Goal: Transaction & Acquisition: Download file/media

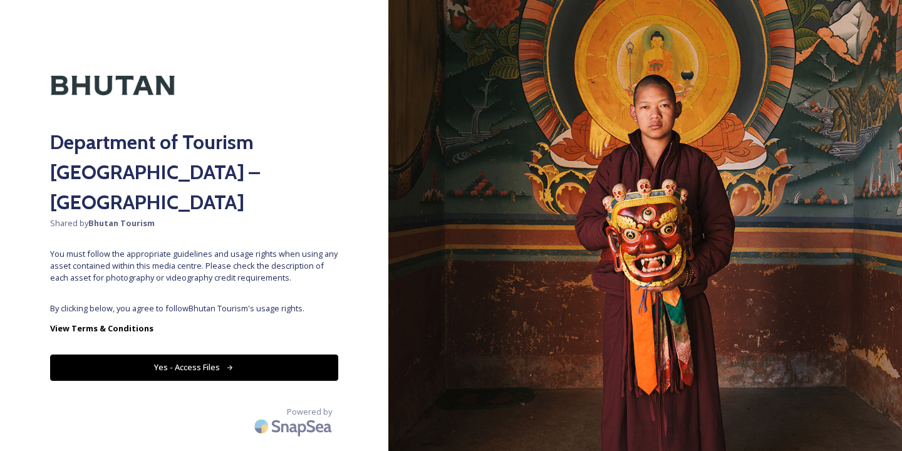
click at [178, 354] on button "Yes - Access Files" at bounding box center [194, 367] width 288 height 26
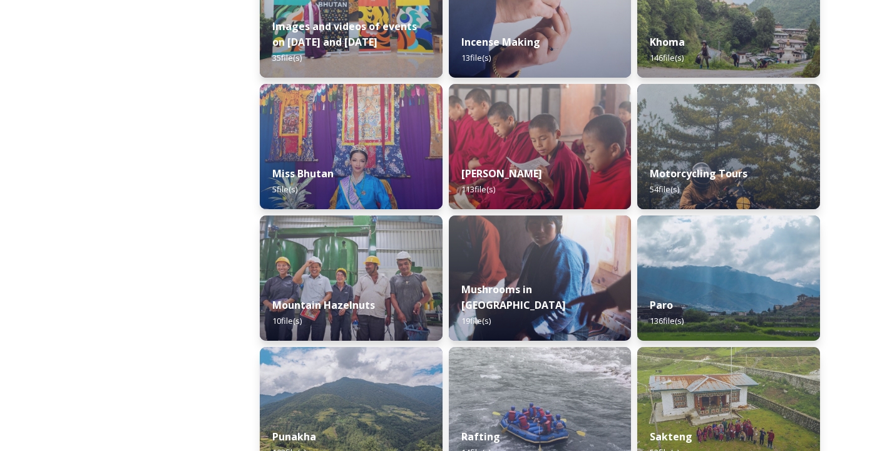
scroll to position [975, 0]
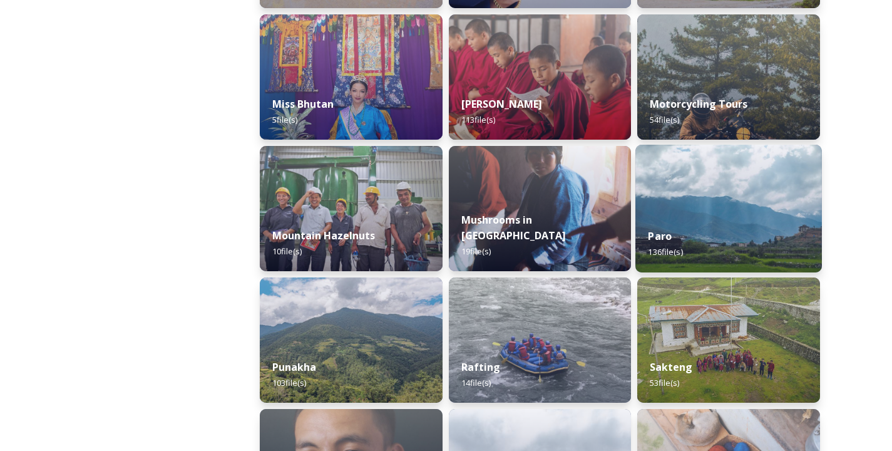
click at [677, 203] on img at bounding box center [728, 209] width 187 height 128
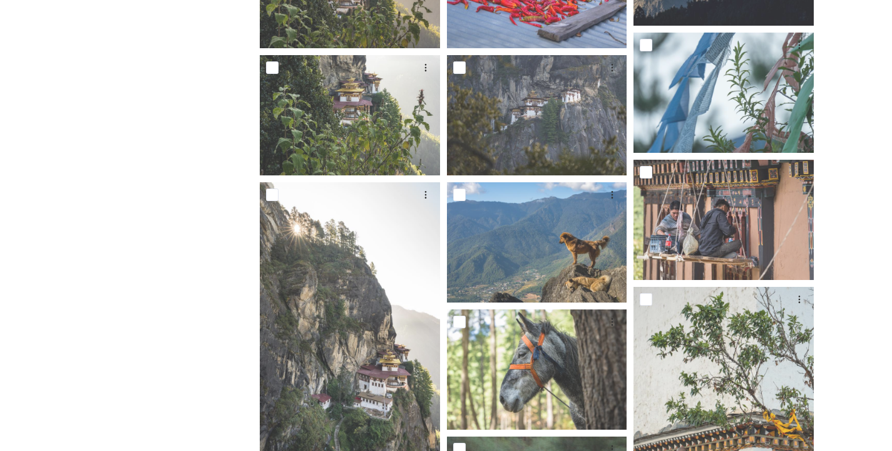
scroll to position [2797, 0]
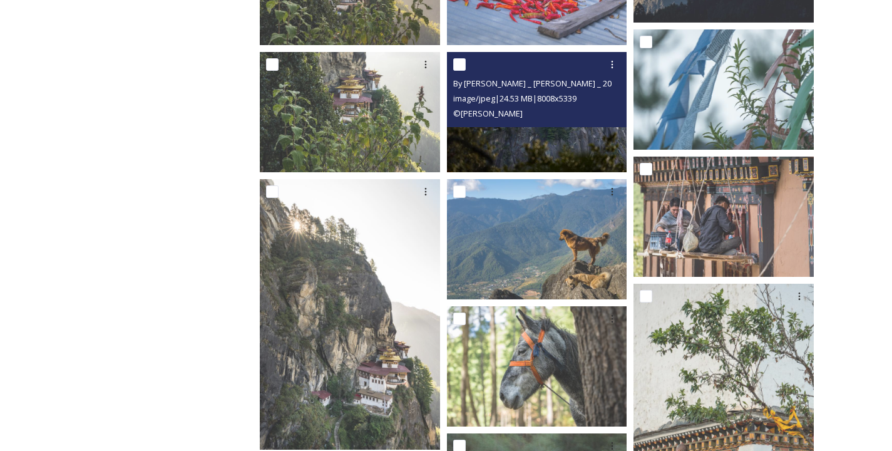
click at [537, 137] on img at bounding box center [537, 112] width 180 height 120
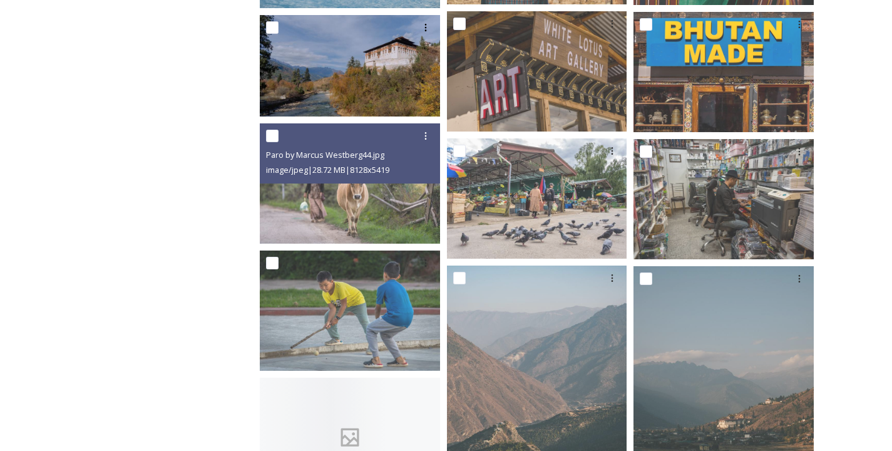
scroll to position [4560, 0]
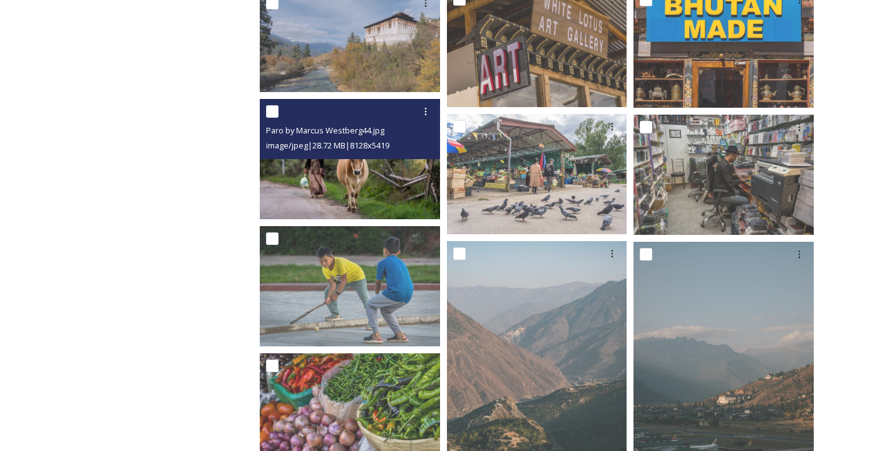
click at [339, 176] on img at bounding box center [350, 159] width 180 height 120
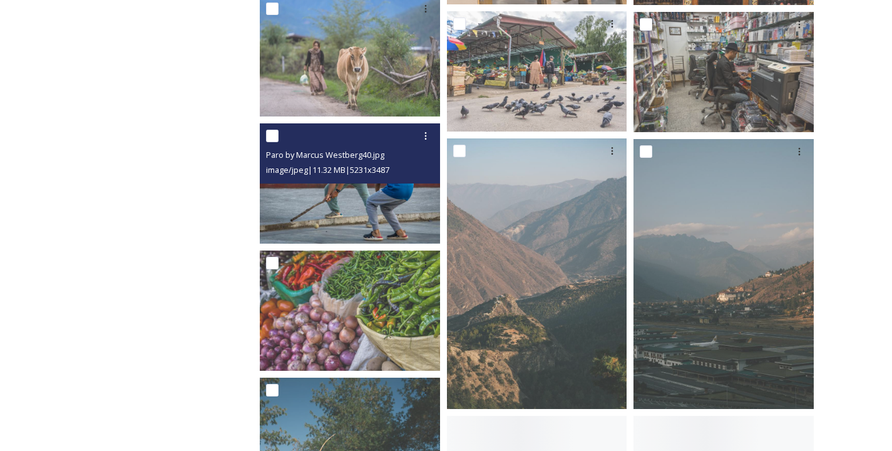
scroll to position [4666, 0]
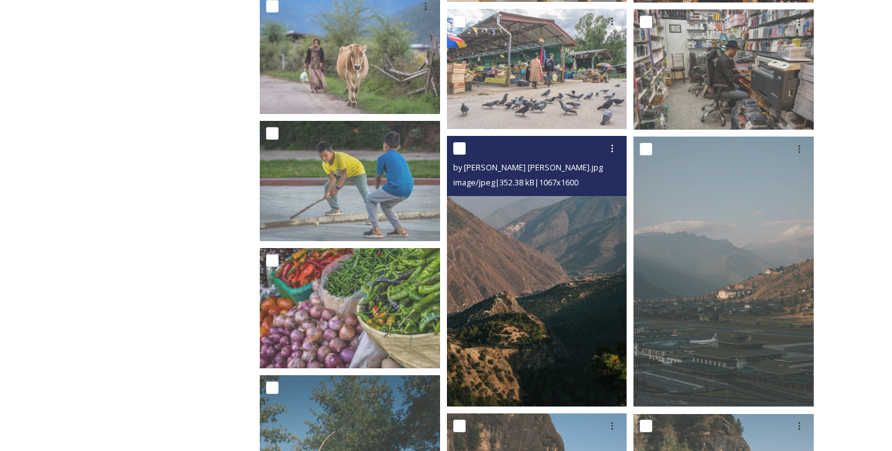
click at [536, 316] on img at bounding box center [537, 271] width 180 height 270
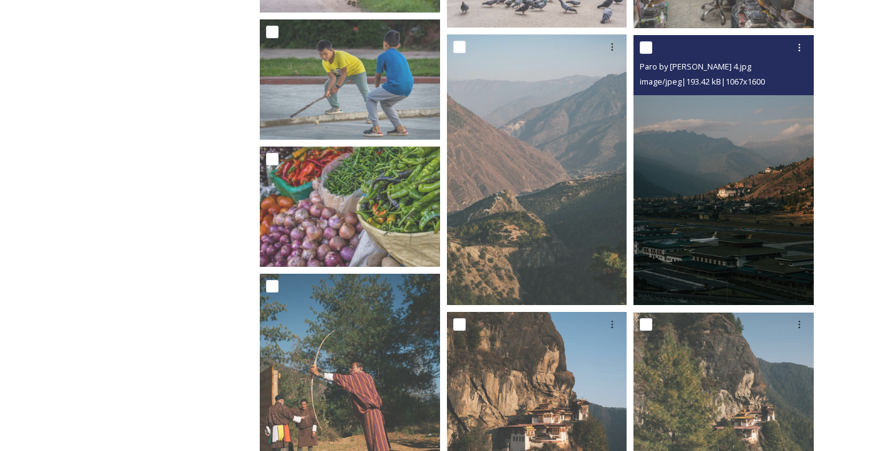
scroll to position [4771, 0]
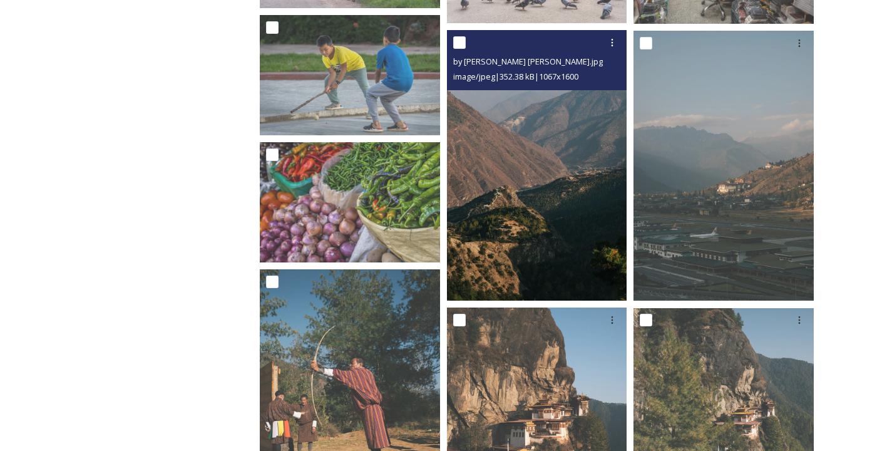
click at [581, 213] on img at bounding box center [537, 165] width 180 height 270
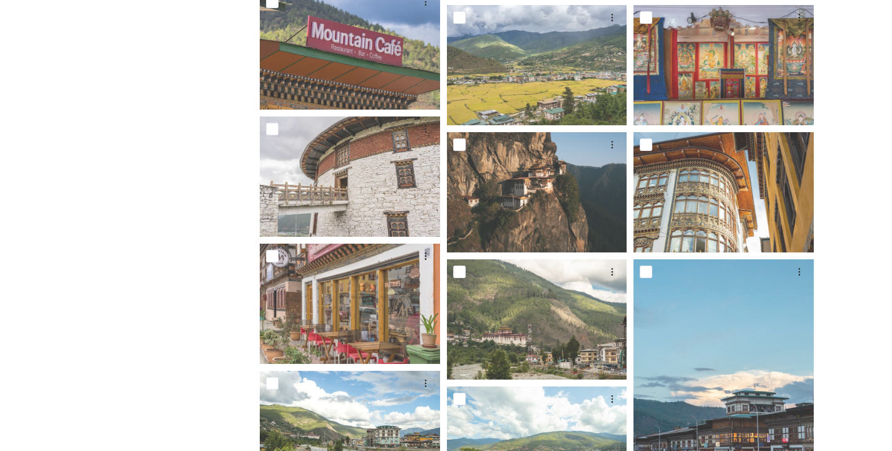
scroll to position [5861, 0]
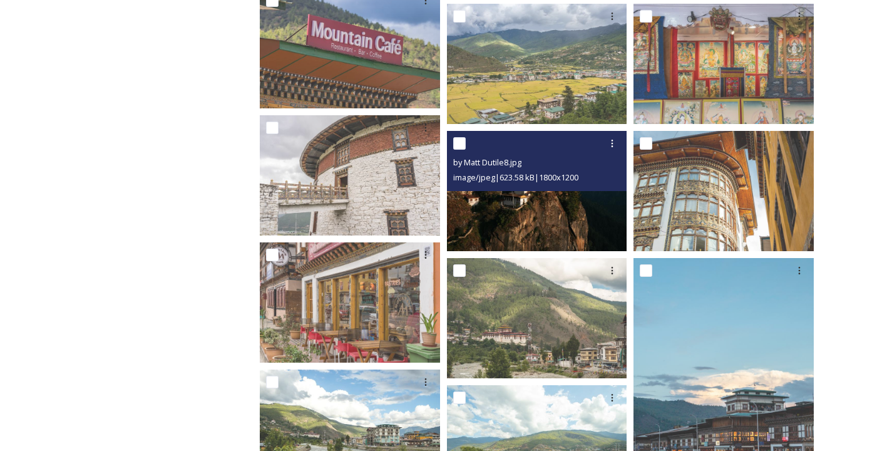
click at [558, 213] on img at bounding box center [537, 191] width 180 height 120
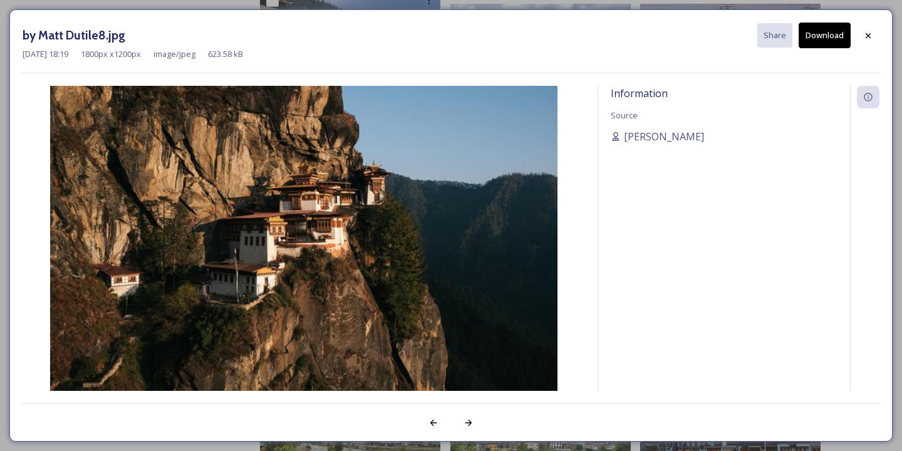
click at [829, 32] on button "Download" at bounding box center [824, 36] width 52 height 26
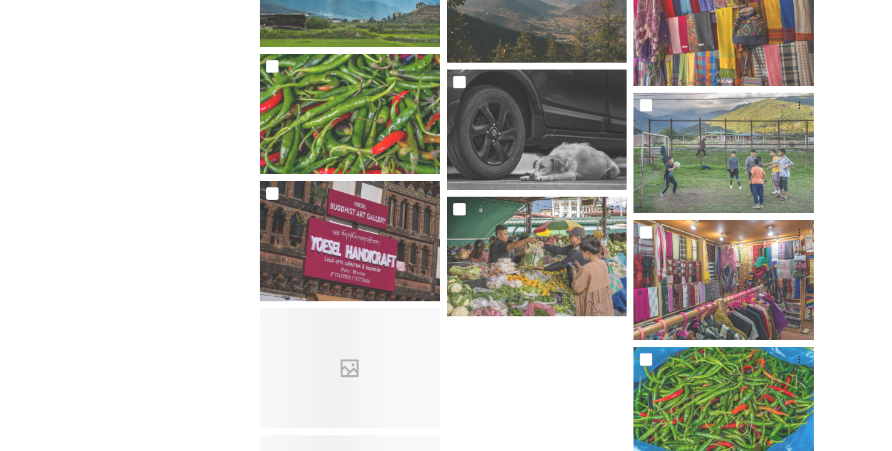
scroll to position [6836, 0]
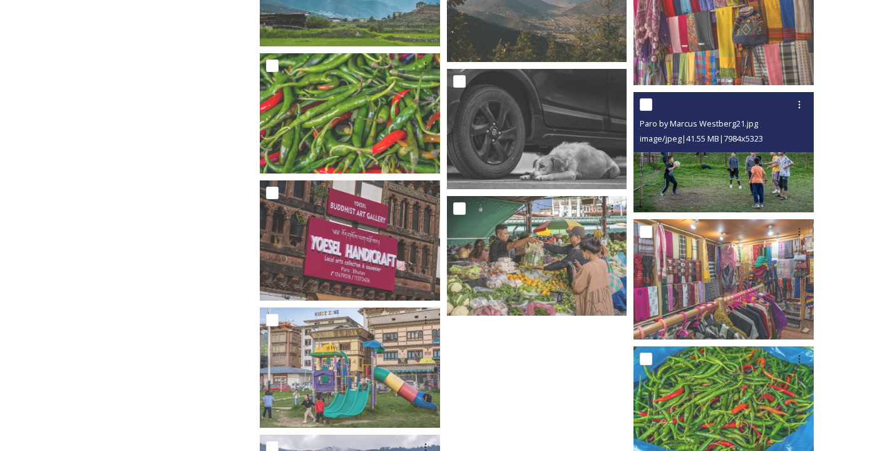
click at [748, 172] on img at bounding box center [724, 152] width 180 height 120
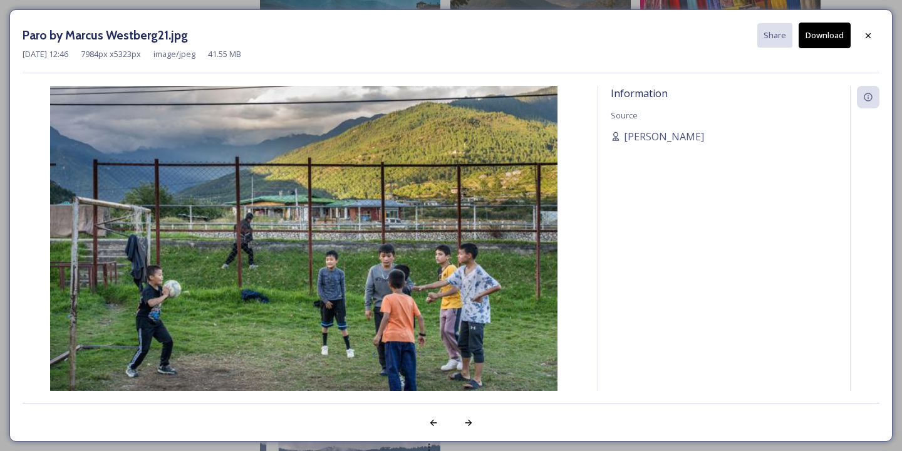
click at [821, 31] on button "Download" at bounding box center [824, 36] width 52 height 26
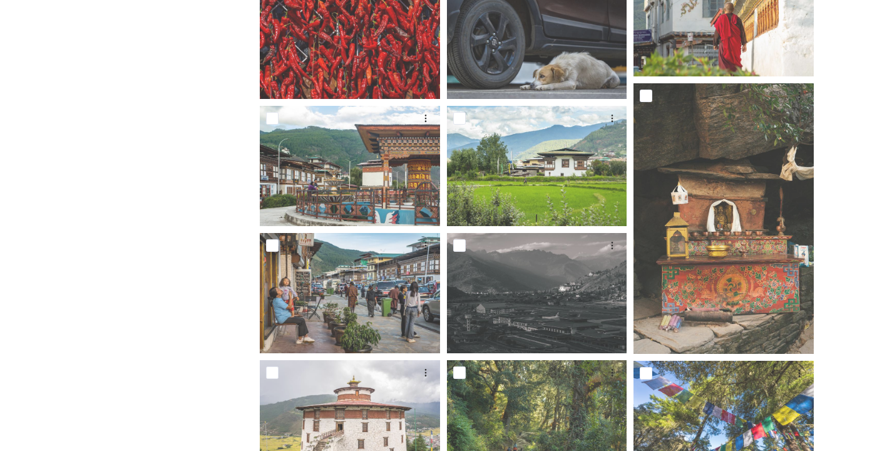
scroll to position [995, 0]
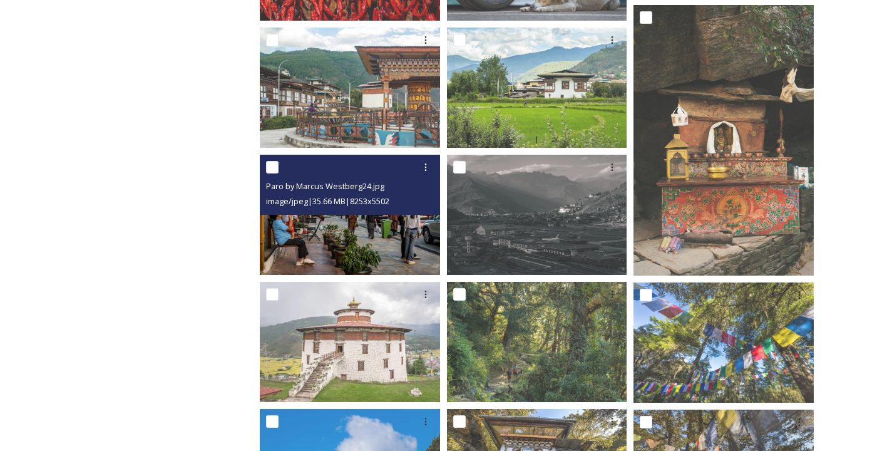
click at [395, 237] on img at bounding box center [350, 215] width 180 height 120
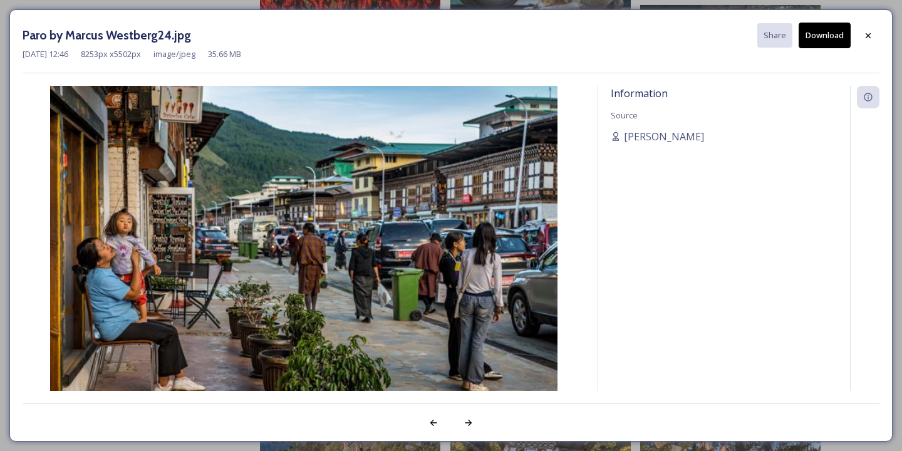
click at [822, 34] on button "Download" at bounding box center [824, 36] width 52 height 26
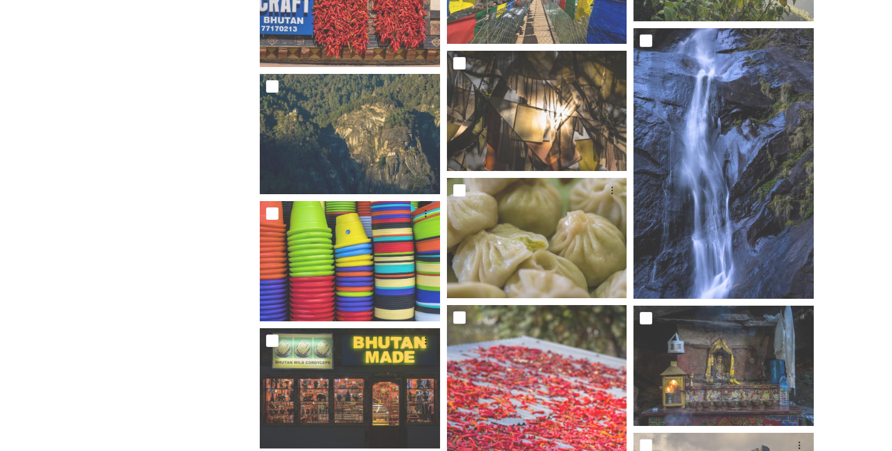
scroll to position [2373, 0]
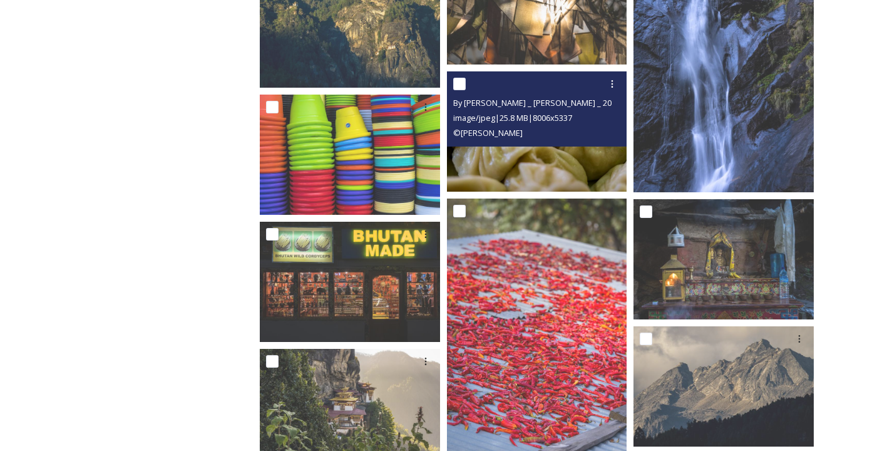
click at [545, 148] on img at bounding box center [537, 131] width 180 height 120
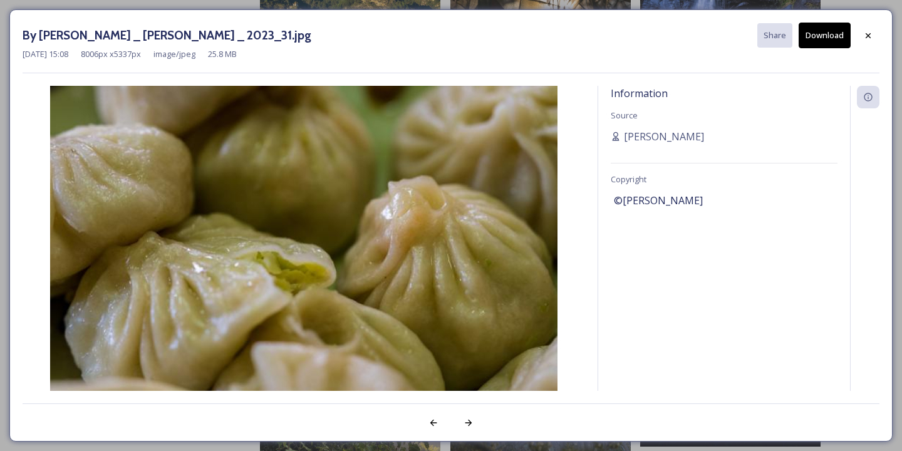
click at [833, 31] on button "Download" at bounding box center [824, 36] width 52 height 26
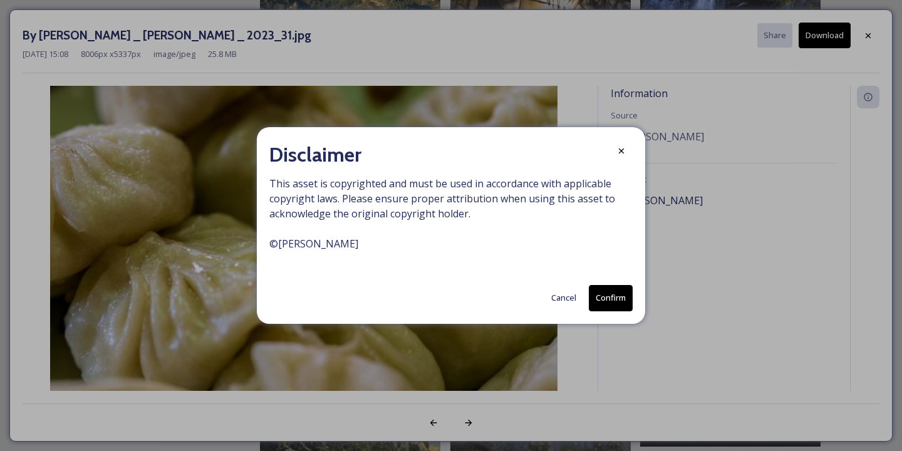
click at [610, 292] on button "Confirm" at bounding box center [611, 298] width 44 height 26
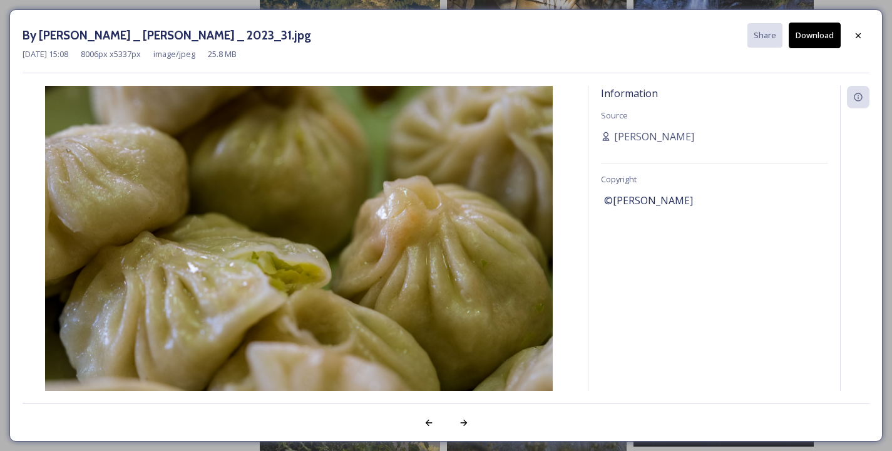
click at [766, 215] on div "Information Source [PERSON_NAME] Copyright ©[PERSON_NAME]" at bounding box center [715, 238] width 252 height 305
click at [858, 35] on icon at bounding box center [858, 35] width 5 height 5
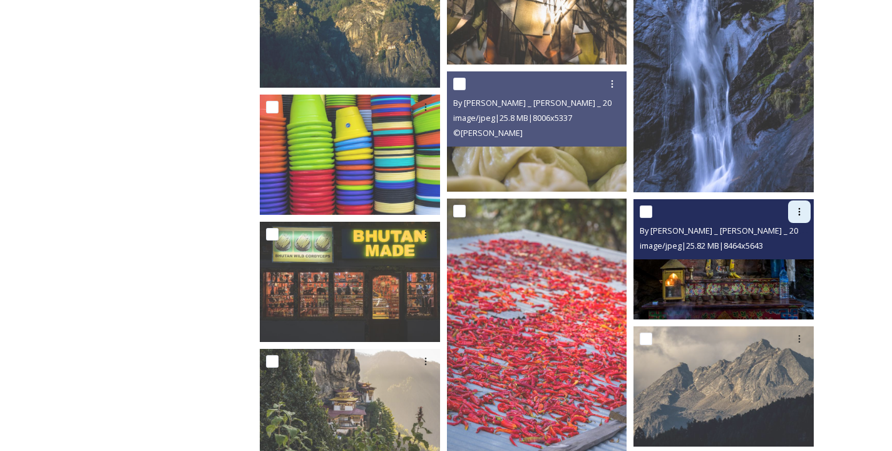
click at [802, 213] on icon at bounding box center [800, 212] width 10 height 10
click at [718, 285] on img at bounding box center [724, 259] width 180 height 120
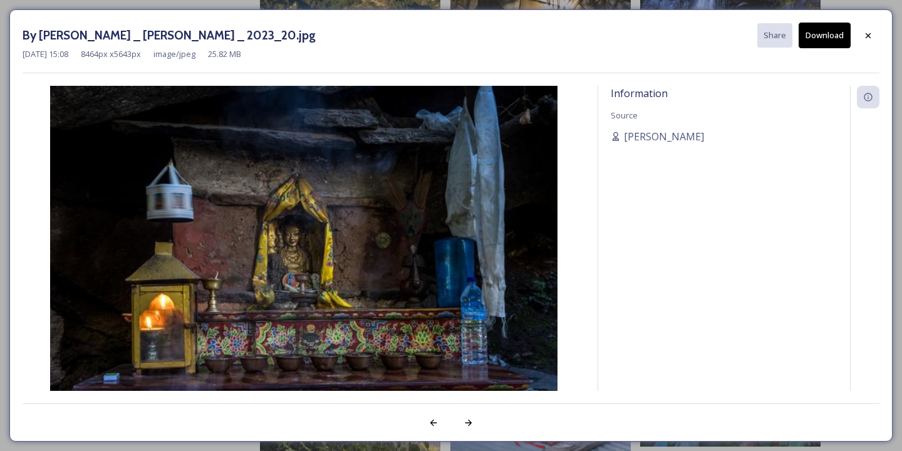
click at [823, 29] on button "Download" at bounding box center [824, 36] width 52 height 26
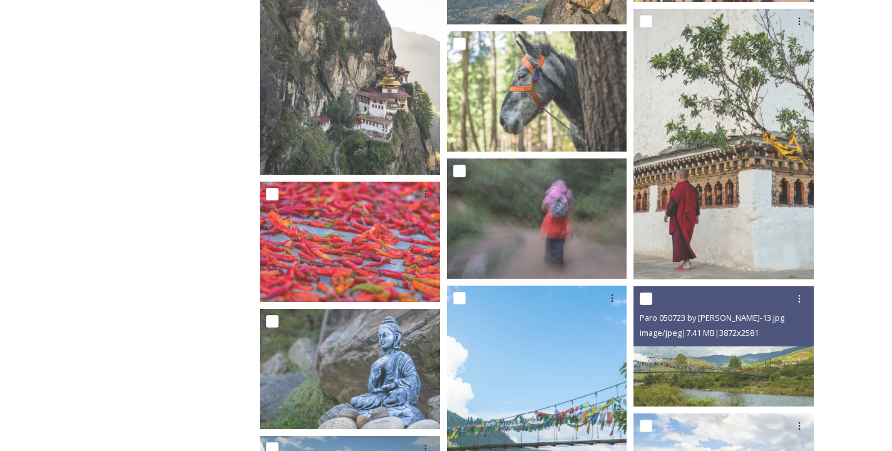
scroll to position [3072, 0]
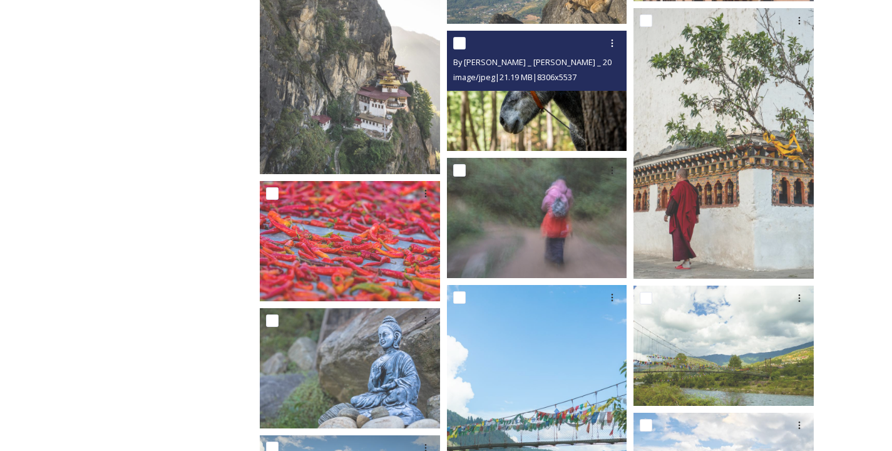
click at [530, 97] on img at bounding box center [537, 91] width 180 height 120
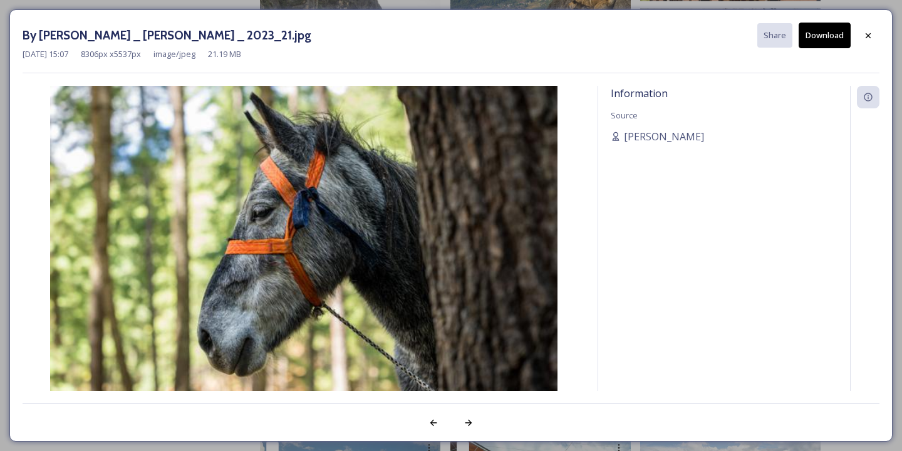
click at [830, 28] on button "Download" at bounding box center [824, 36] width 52 height 26
click at [866, 31] on icon at bounding box center [868, 36] width 10 height 10
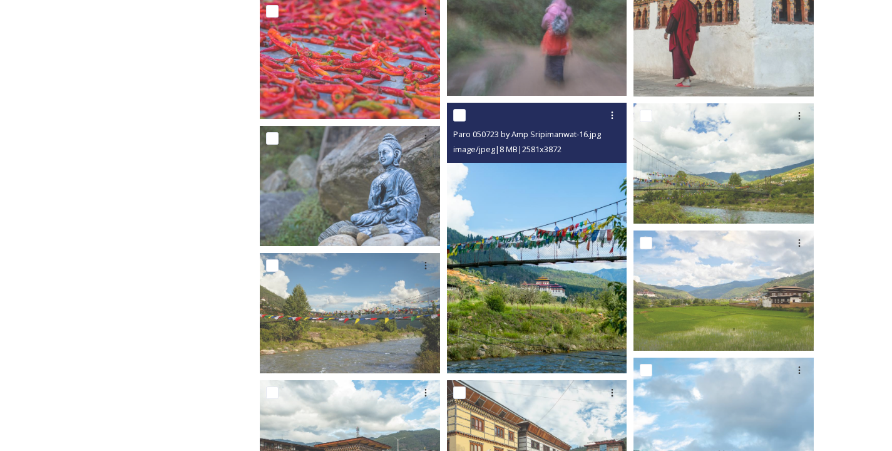
scroll to position [3335, 0]
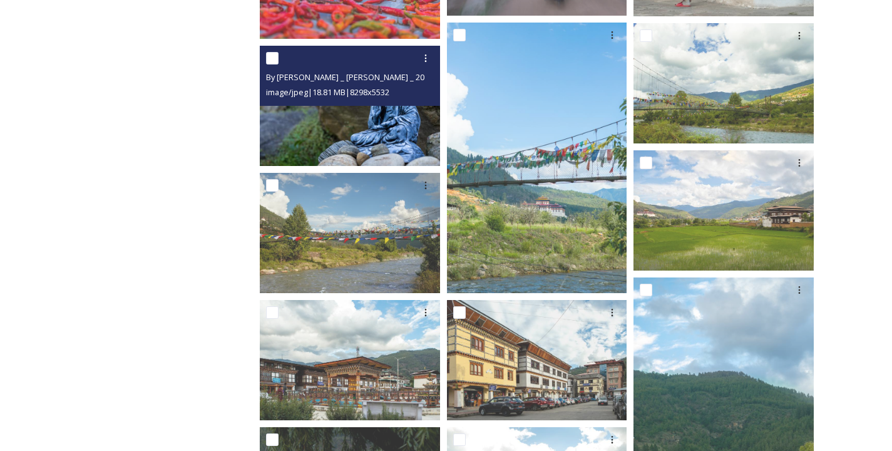
click at [394, 118] on img at bounding box center [350, 106] width 180 height 120
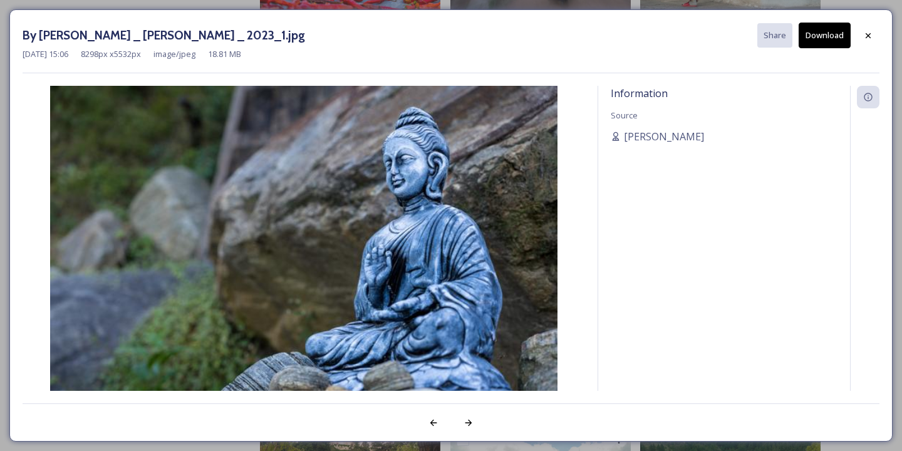
click at [821, 34] on button "Download" at bounding box center [824, 36] width 52 height 26
click at [867, 33] on icon at bounding box center [868, 36] width 10 height 10
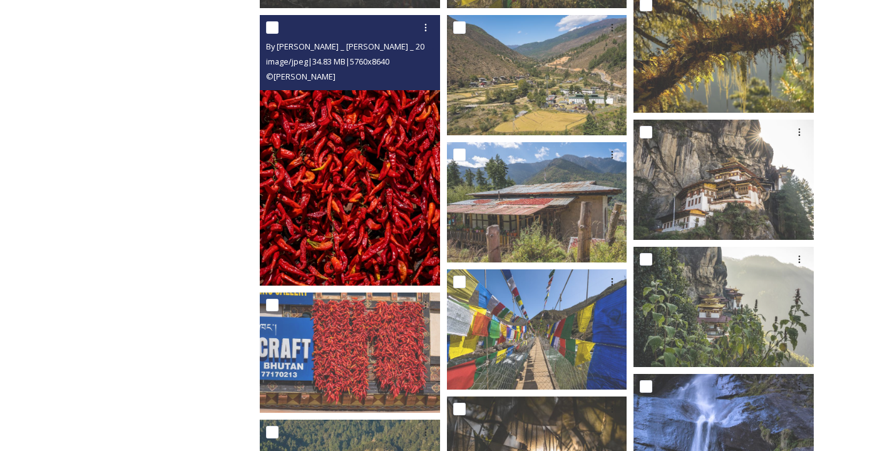
scroll to position [1918, 0]
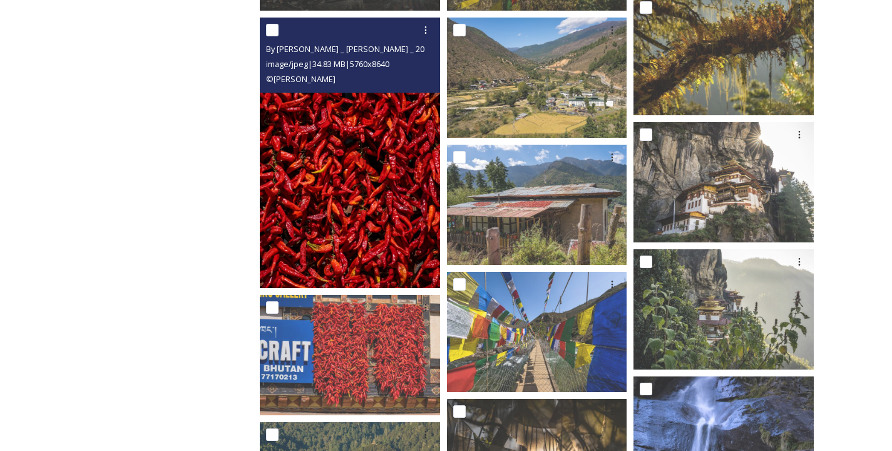
click at [386, 163] on img at bounding box center [350, 153] width 180 height 270
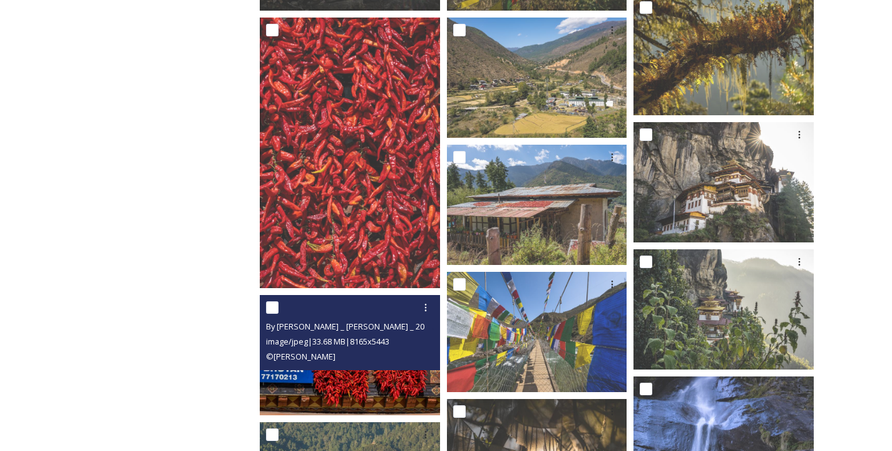
click at [356, 337] on span "image/jpeg | 33.68 MB | 8165 x 5443" at bounding box center [327, 341] width 123 height 11
click at [379, 386] on img at bounding box center [350, 355] width 180 height 120
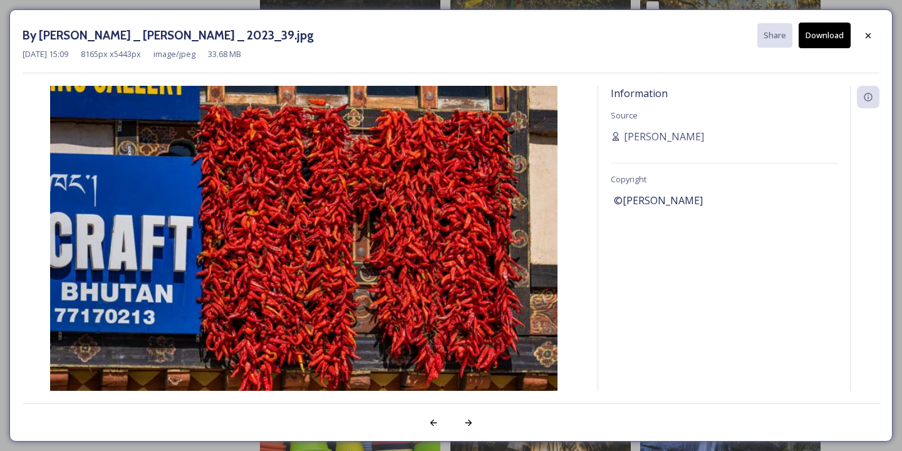
click at [825, 34] on button "Download" at bounding box center [824, 36] width 52 height 26
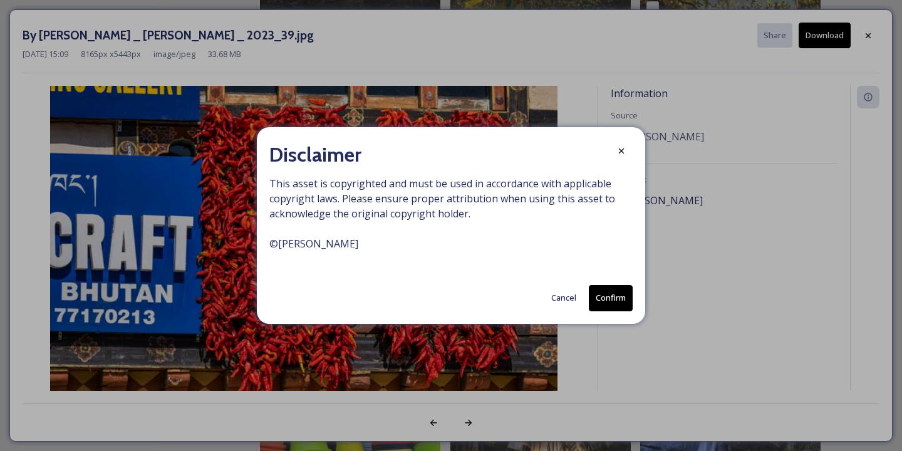
click at [609, 294] on button "Confirm" at bounding box center [611, 298] width 44 height 26
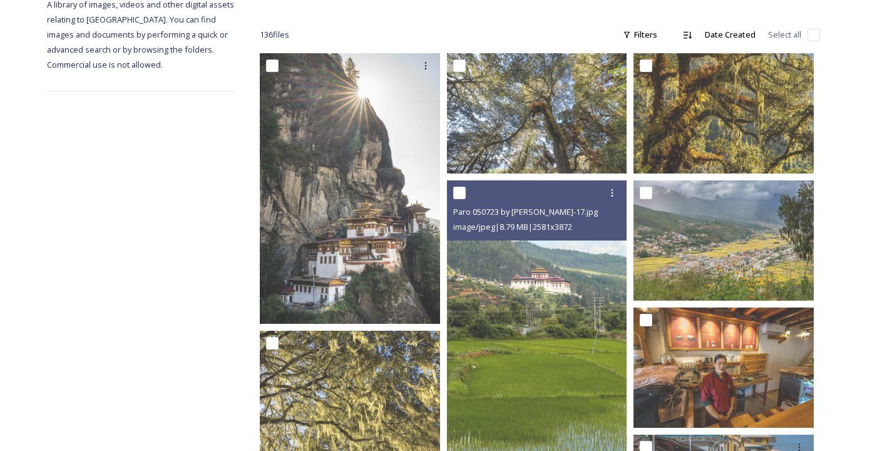
scroll to position [0, 0]
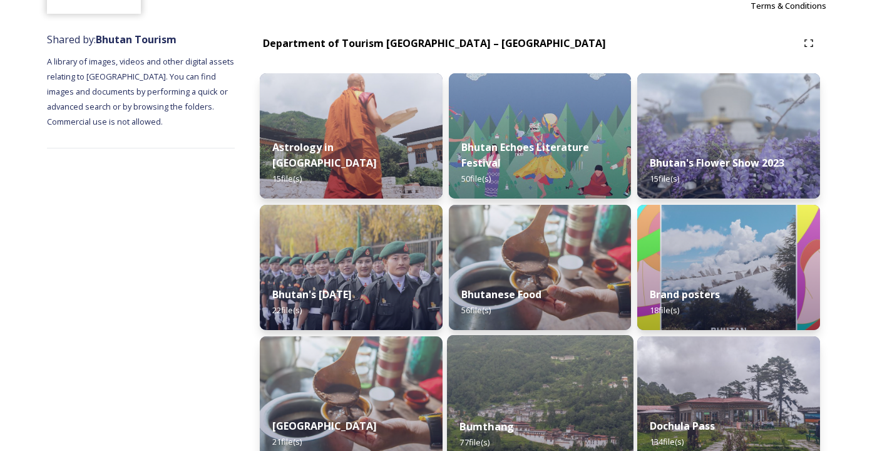
scroll to position [128, 0]
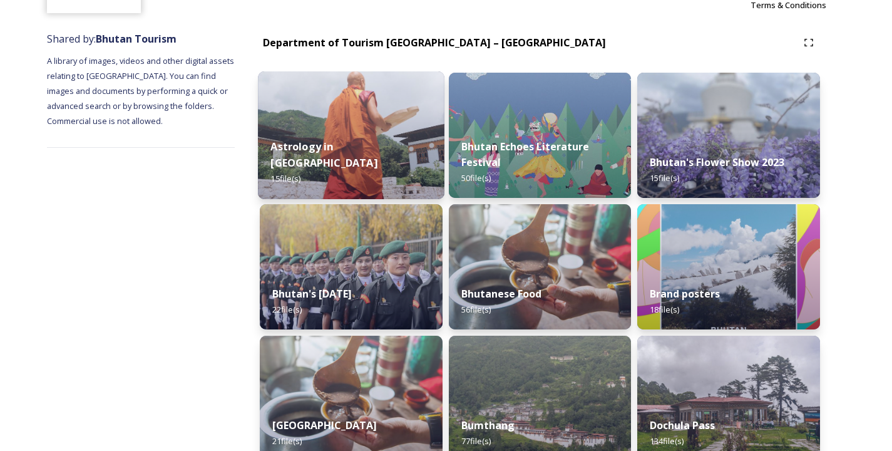
click at [358, 152] on div "Astrology in [GEOGRAPHIC_DATA] 15 file(s)" at bounding box center [351, 162] width 187 height 73
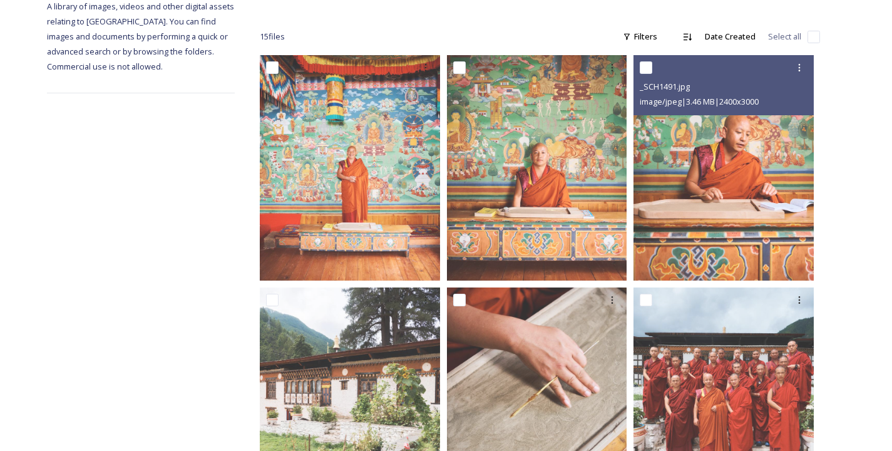
scroll to position [198, 0]
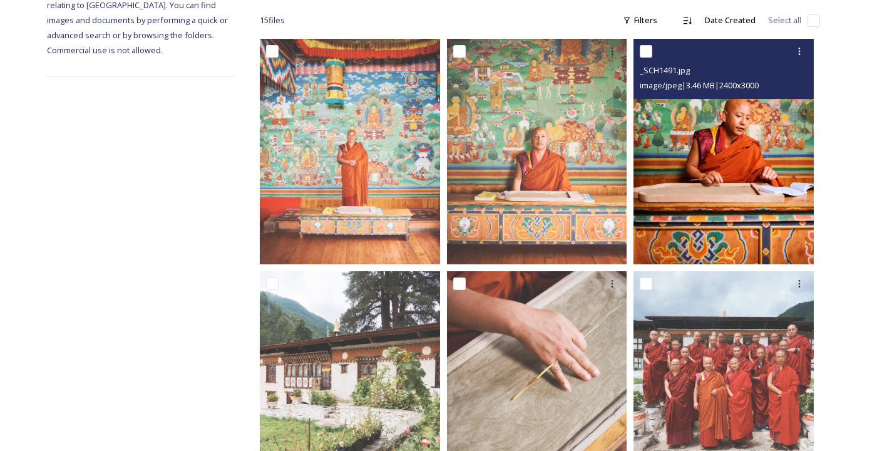
click at [718, 177] on img at bounding box center [724, 151] width 180 height 225
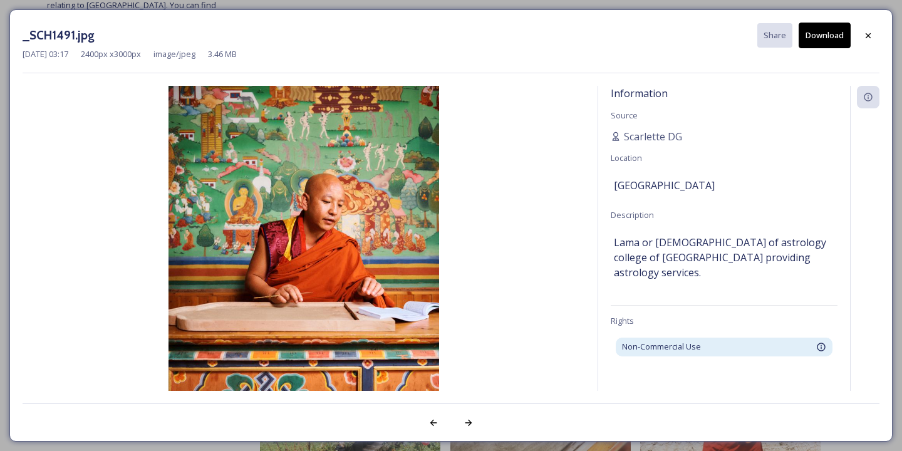
click at [814, 46] on button "Download" at bounding box center [824, 36] width 52 height 26
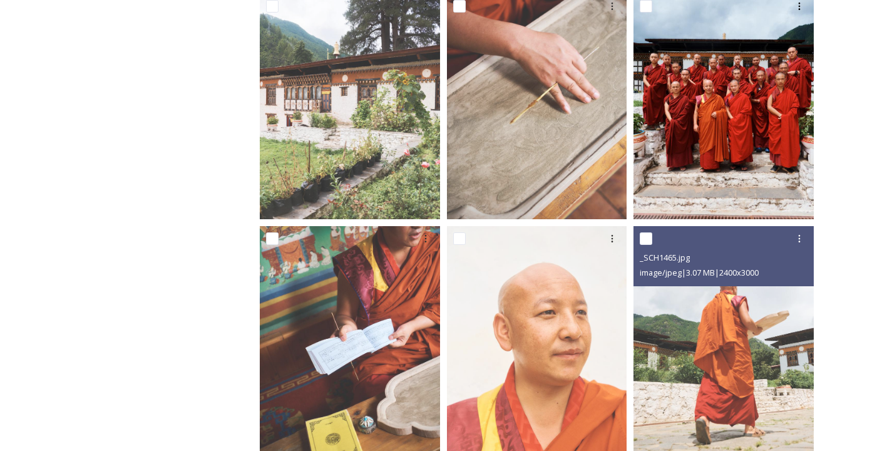
scroll to position [471, 0]
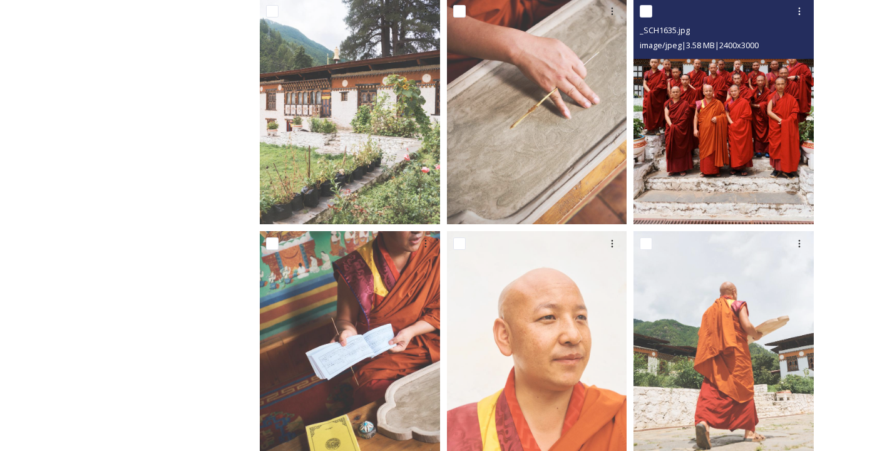
click at [746, 123] on img at bounding box center [724, 111] width 180 height 225
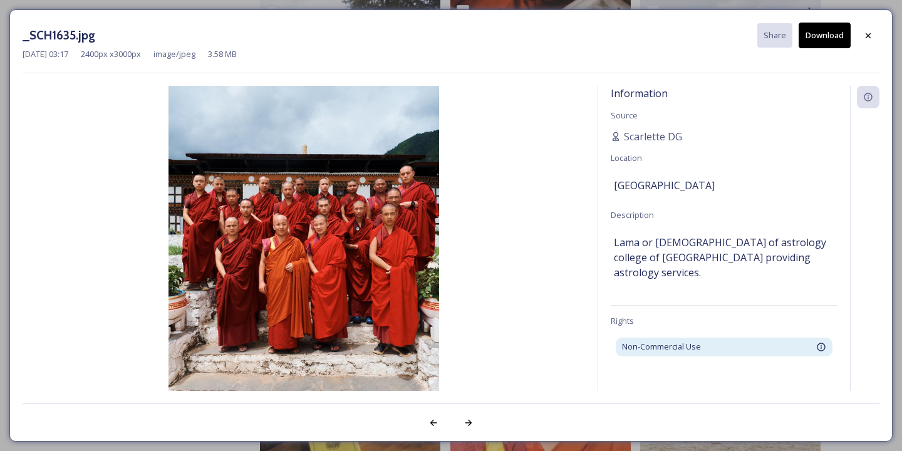
click at [828, 33] on button "Download" at bounding box center [824, 36] width 52 height 26
click at [868, 35] on icon at bounding box center [868, 36] width 10 height 10
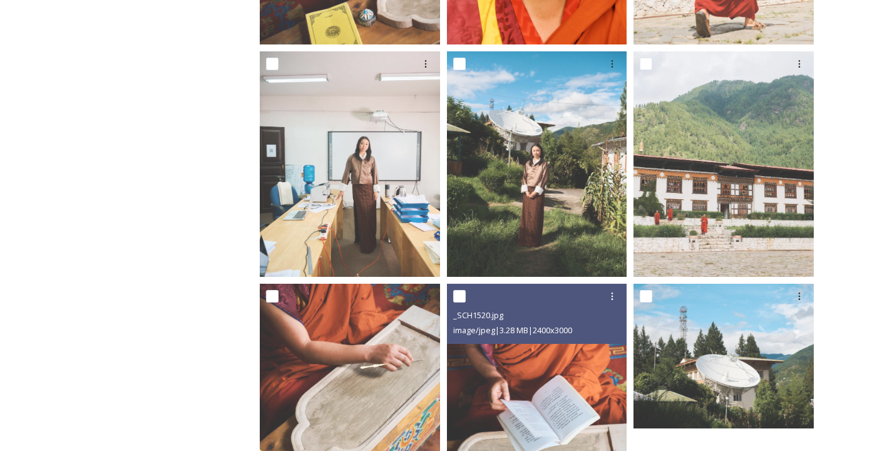
scroll to position [969, 0]
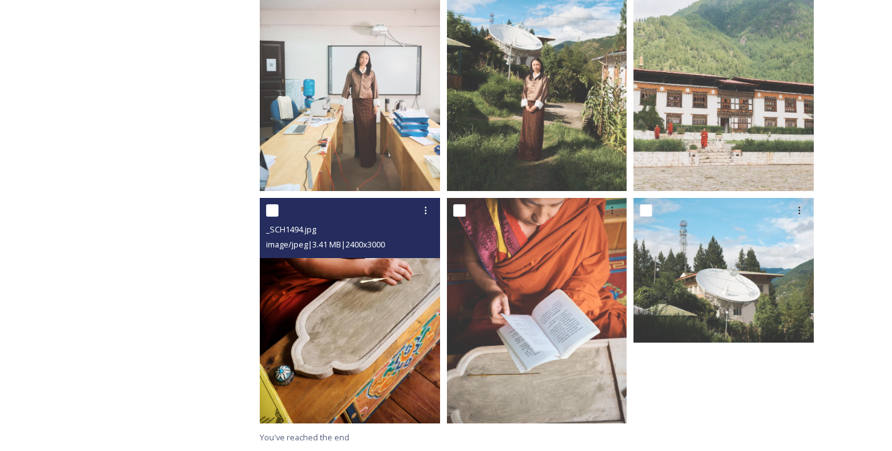
click at [355, 312] on img at bounding box center [350, 310] width 180 height 225
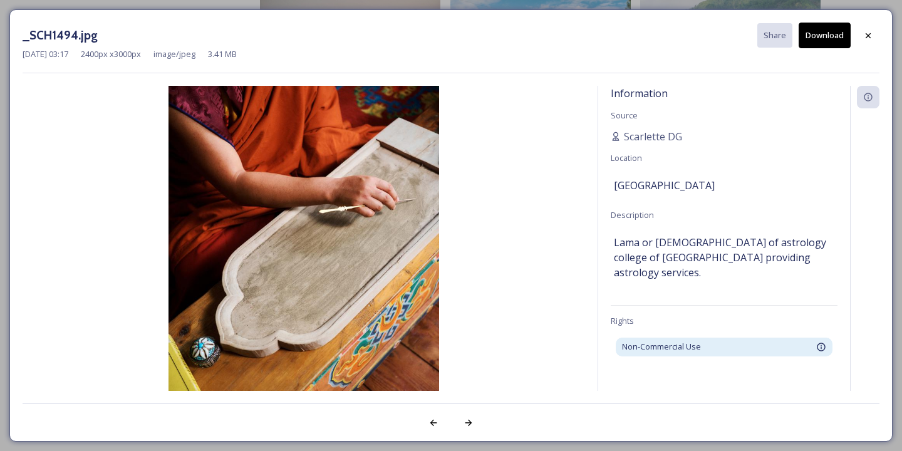
click at [819, 33] on button "Download" at bounding box center [824, 36] width 52 height 26
click at [870, 33] on icon at bounding box center [868, 36] width 10 height 10
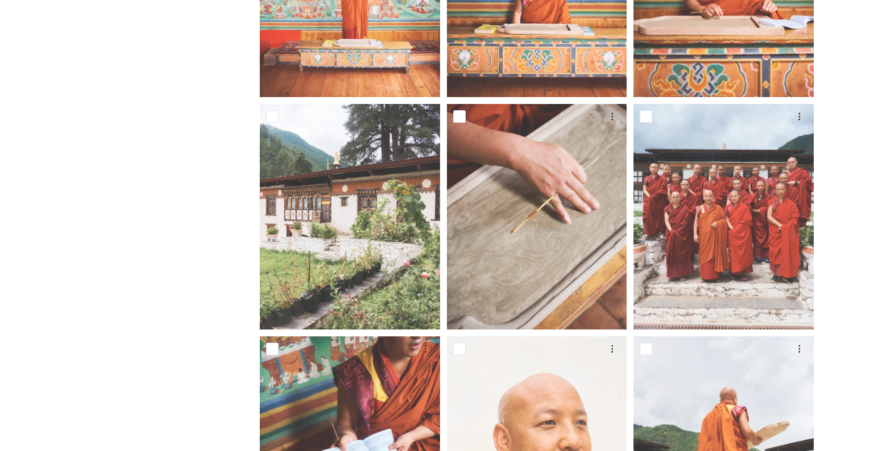
scroll to position [89, 0]
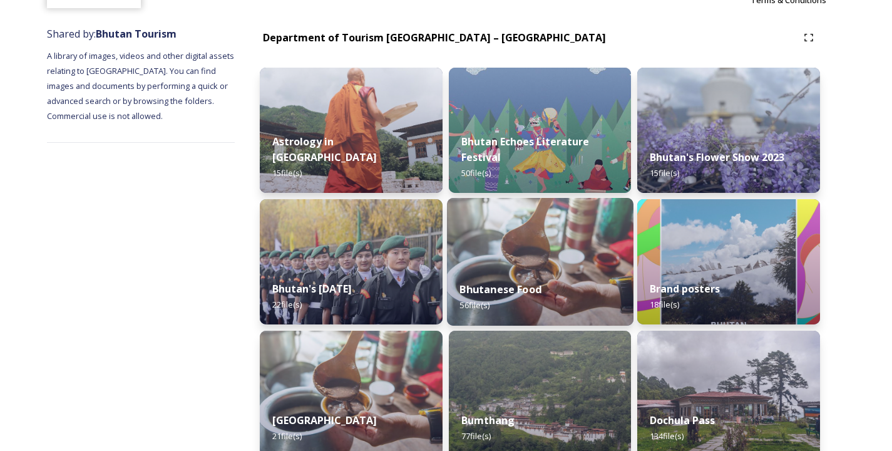
scroll to position [133, 0]
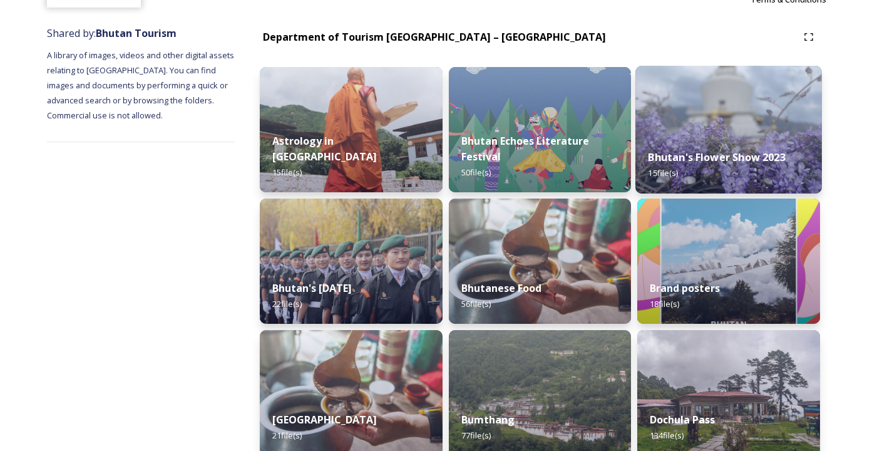
click at [746, 127] on img at bounding box center [728, 130] width 187 height 128
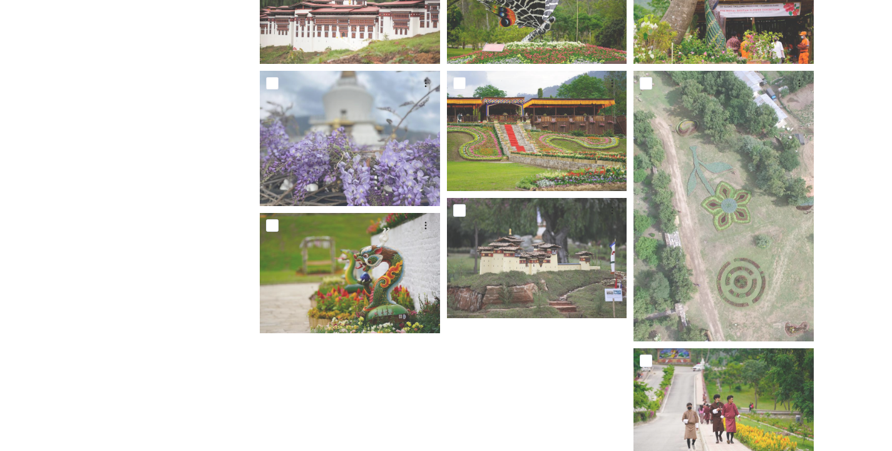
scroll to position [593, 0]
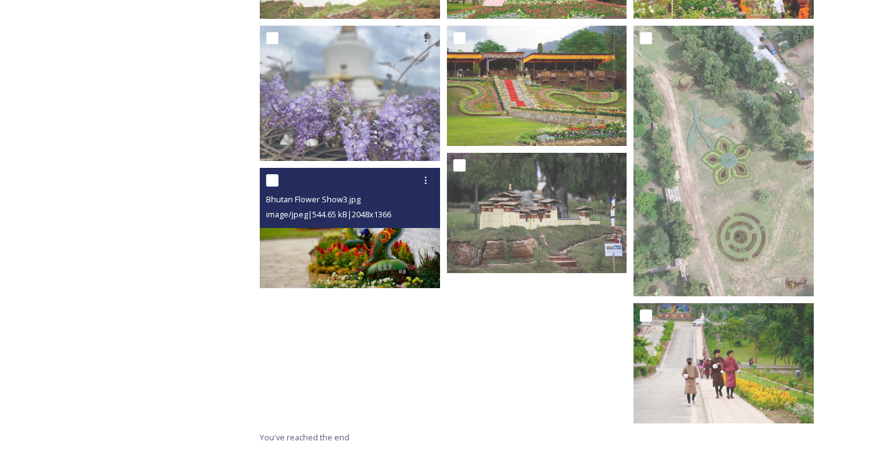
click at [336, 242] on img at bounding box center [350, 228] width 180 height 120
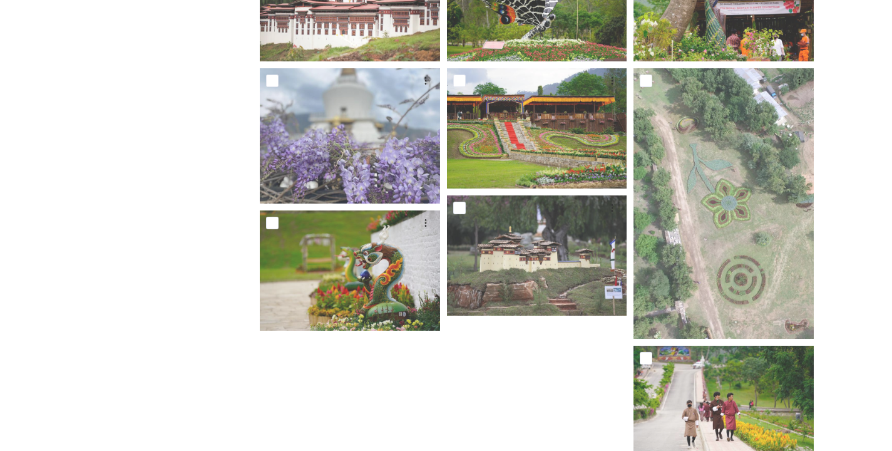
scroll to position [528, 0]
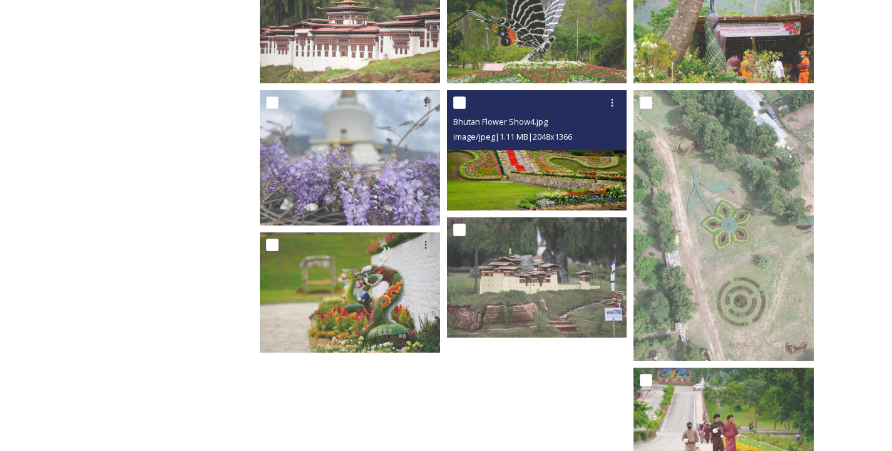
click at [550, 173] on img at bounding box center [537, 150] width 180 height 120
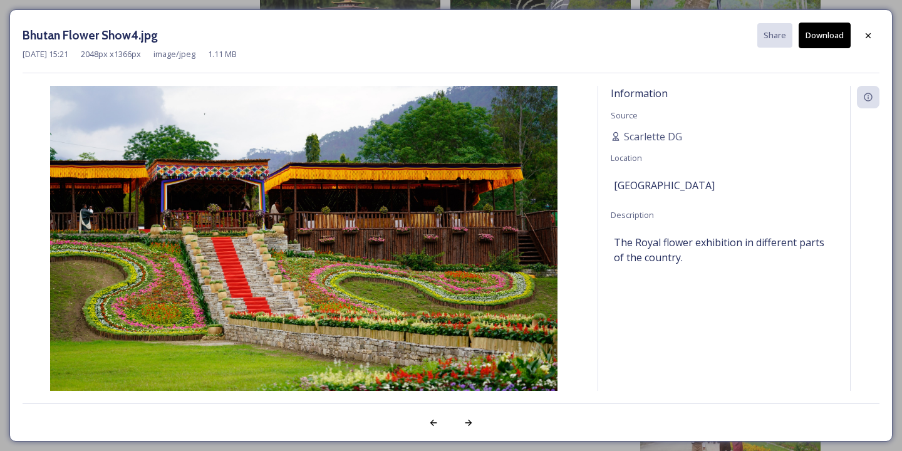
click at [828, 34] on button "Download" at bounding box center [824, 36] width 52 height 26
click at [867, 32] on icon at bounding box center [868, 36] width 10 height 10
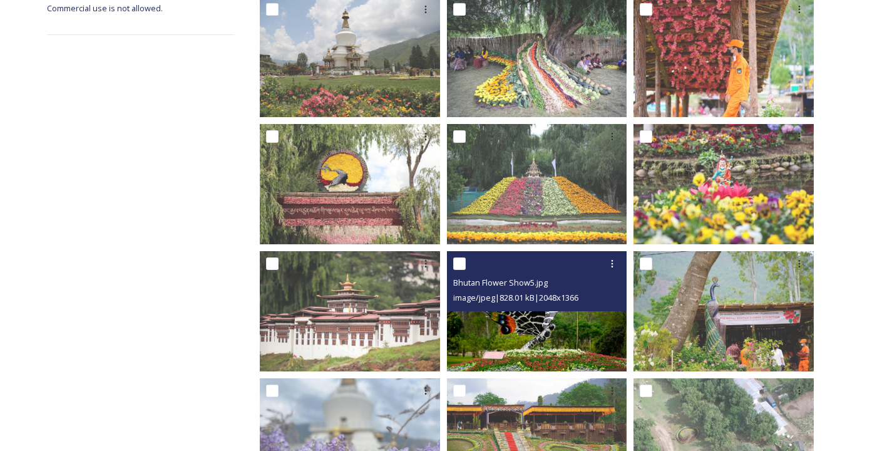
scroll to position [233, 0]
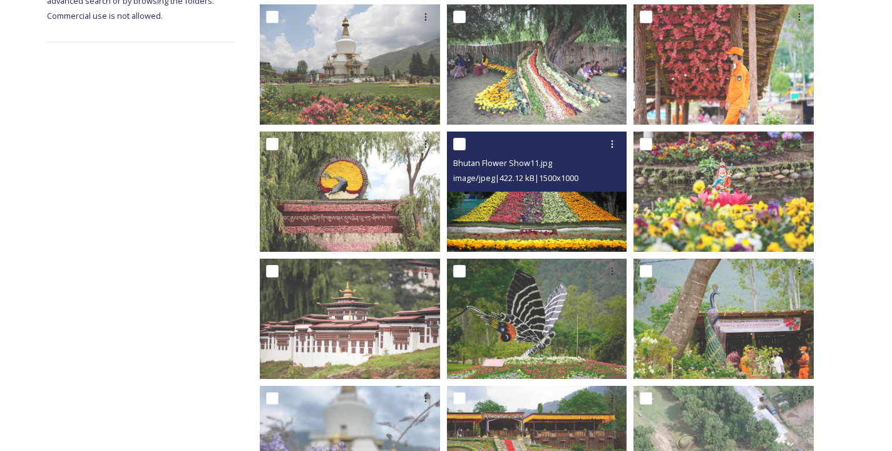
click at [524, 223] on img at bounding box center [537, 191] width 180 height 120
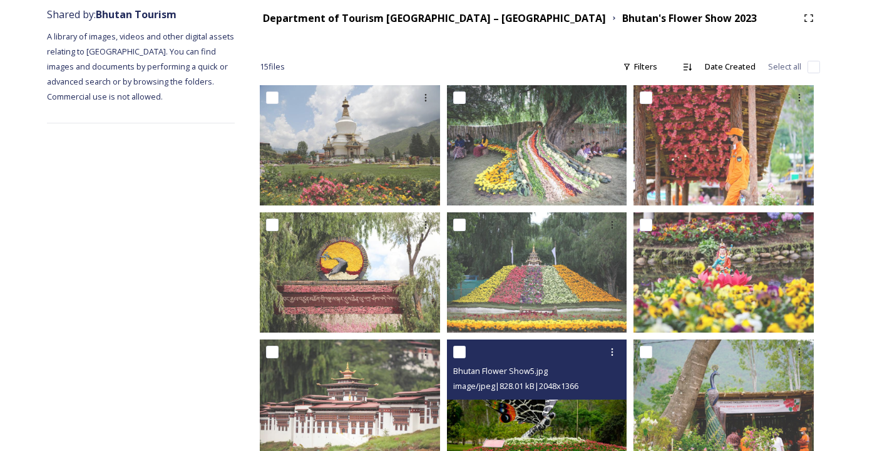
scroll to position [96, 0]
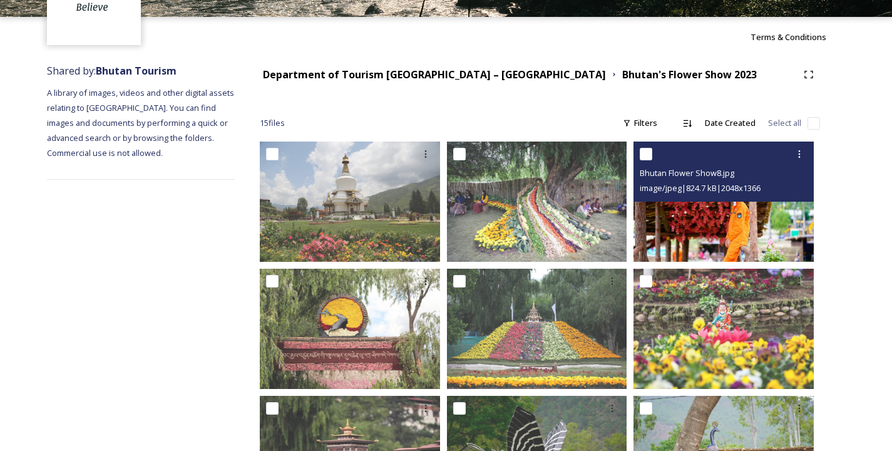
click at [724, 185] on span "image/jpeg | 824.7 kB | 2048 x 1366" at bounding box center [700, 187] width 121 height 11
click at [712, 222] on img at bounding box center [724, 201] width 180 height 120
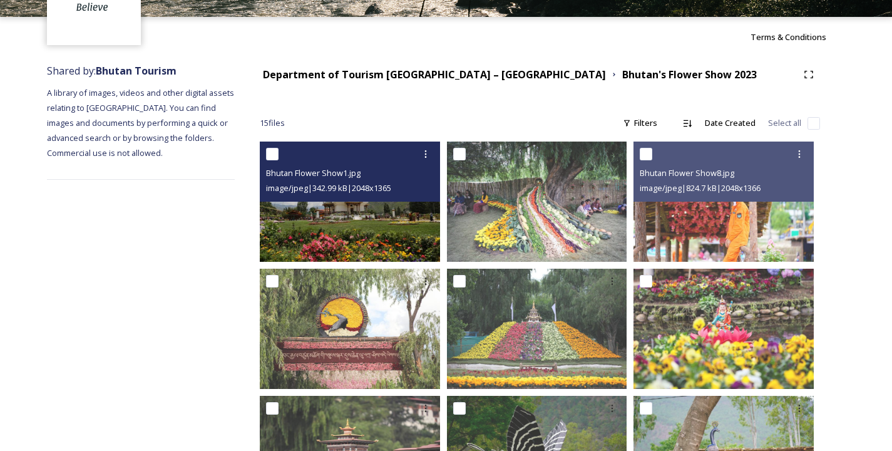
click at [371, 217] on img at bounding box center [350, 201] width 180 height 120
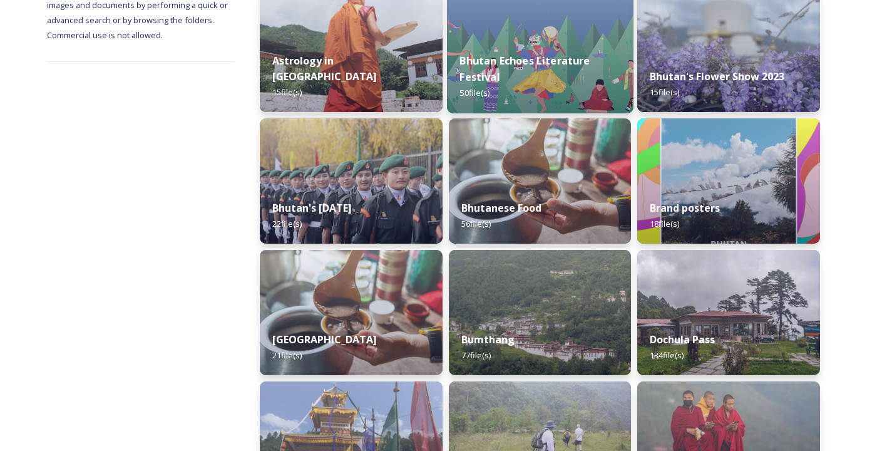
scroll to position [215, 0]
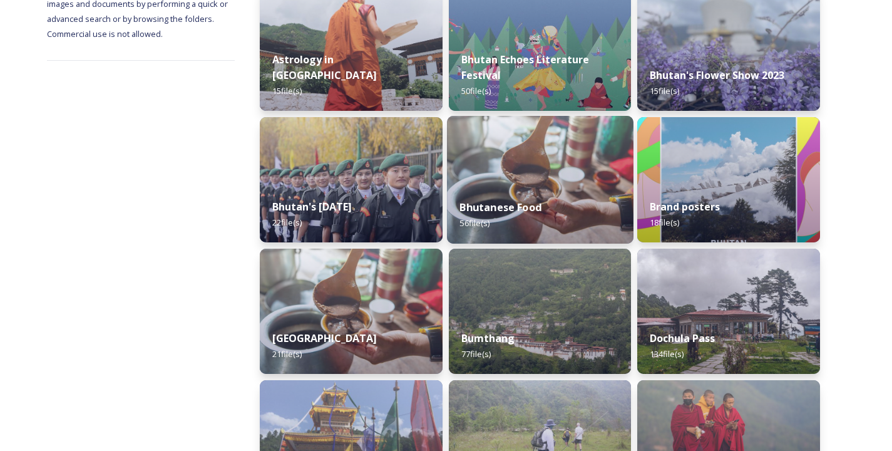
click at [538, 176] on img at bounding box center [540, 180] width 187 height 128
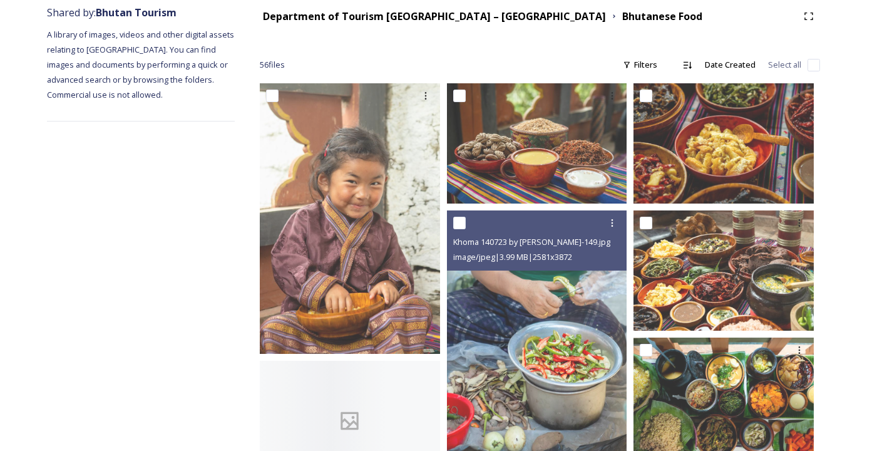
scroll to position [162, 0]
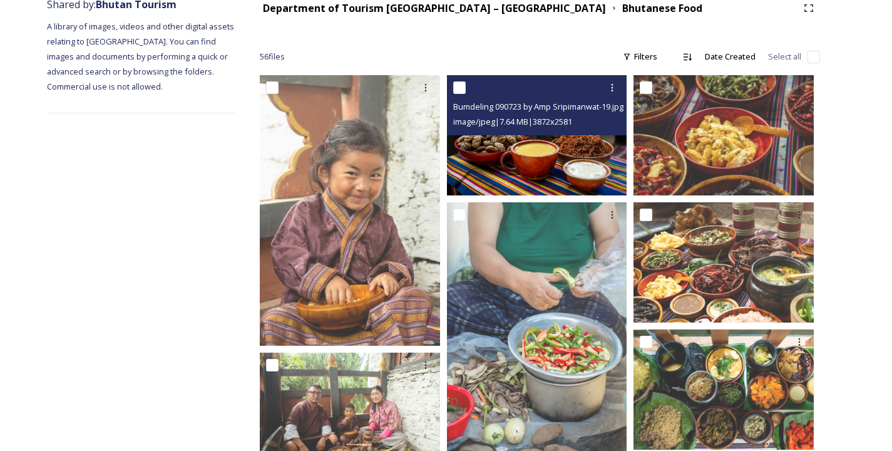
click at [555, 146] on img at bounding box center [537, 135] width 180 height 120
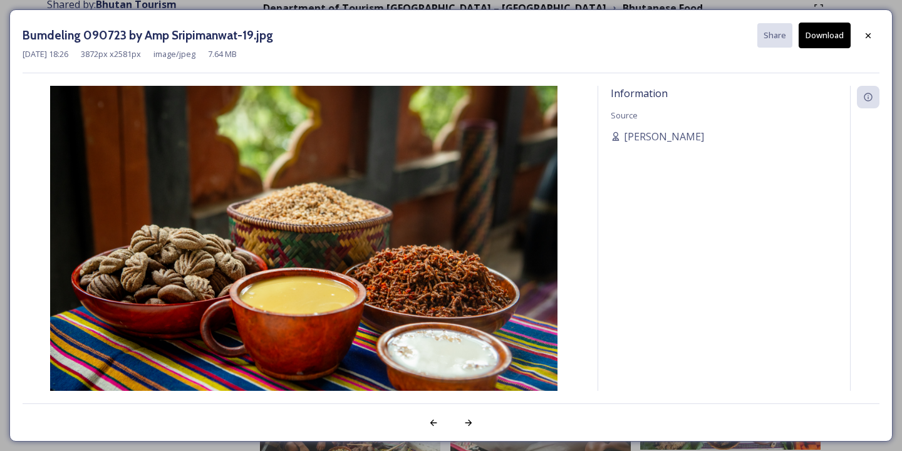
click at [828, 31] on button "Download" at bounding box center [824, 36] width 52 height 26
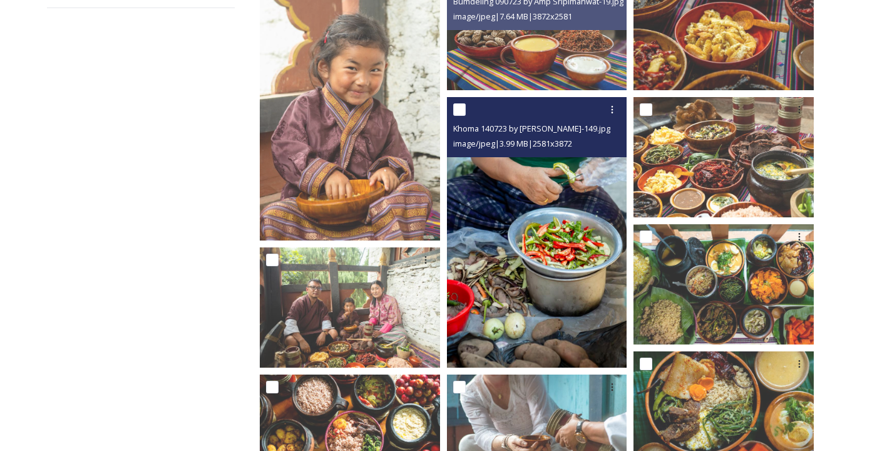
scroll to position [281, 0]
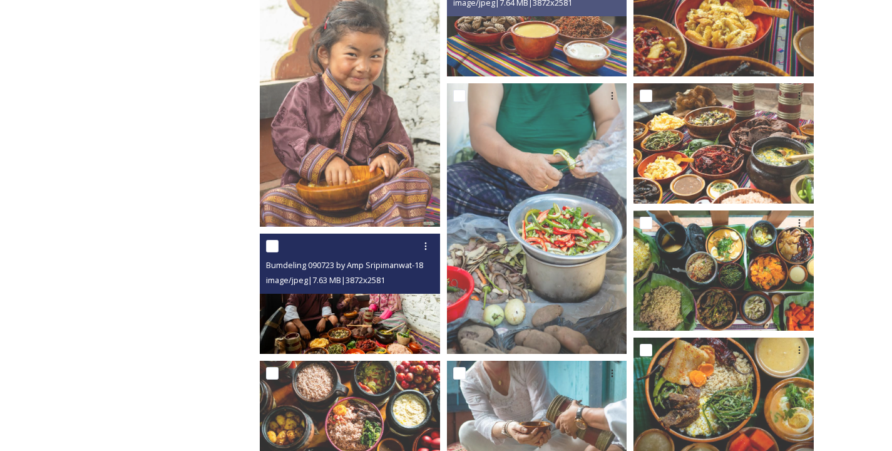
click at [365, 317] on img at bounding box center [350, 294] width 180 height 120
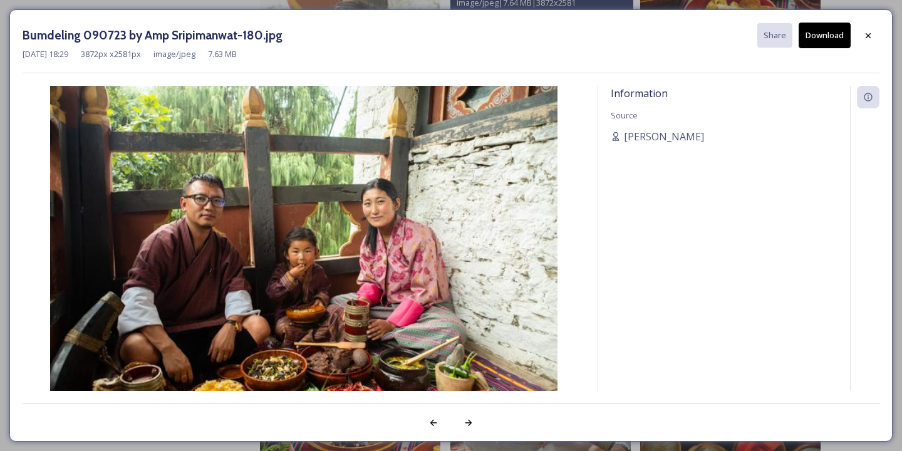
click at [835, 33] on button "Download" at bounding box center [824, 36] width 52 height 26
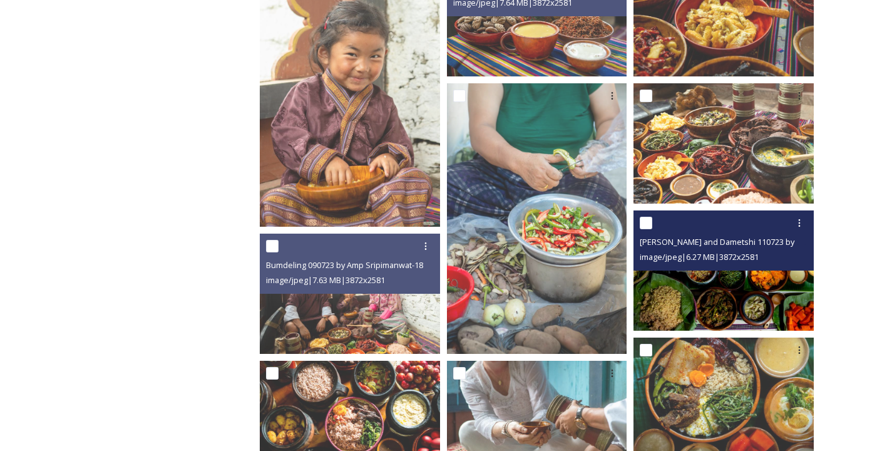
click at [765, 274] on img at bounding box center [724, 270] width 180 height 120
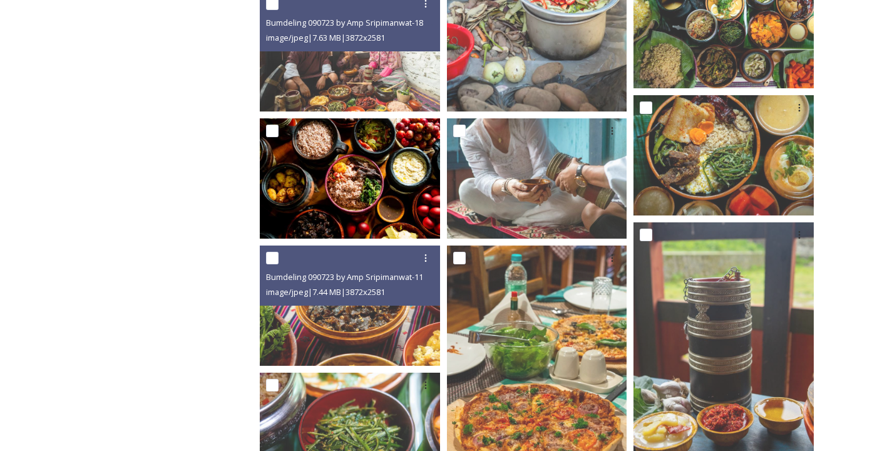
scroll to position [524, 0]
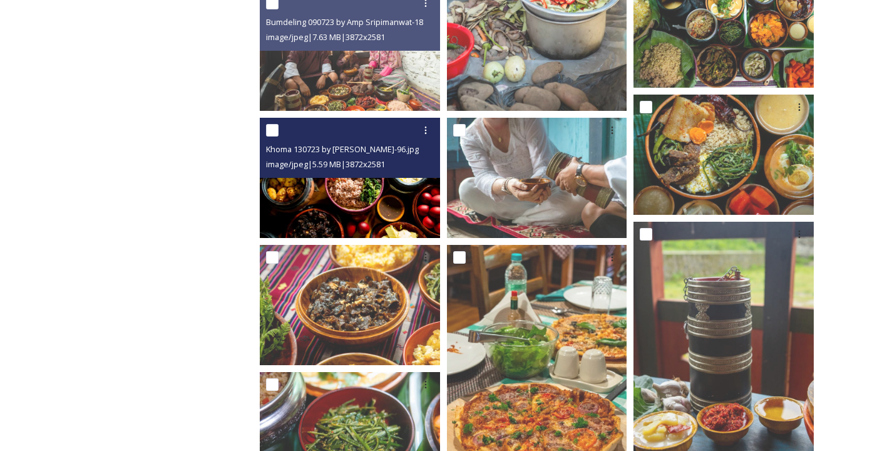
click at [369, 203] on img at bounding box center [350, 178] width 180 height 120
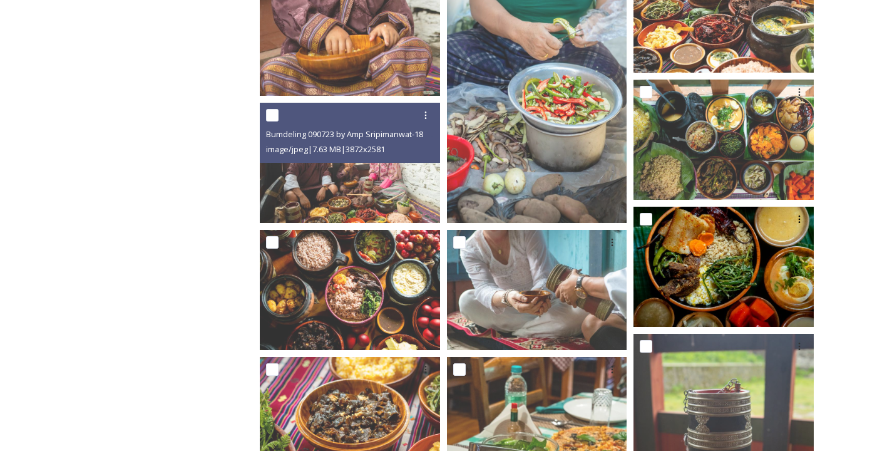
scroll to position [410, 0]
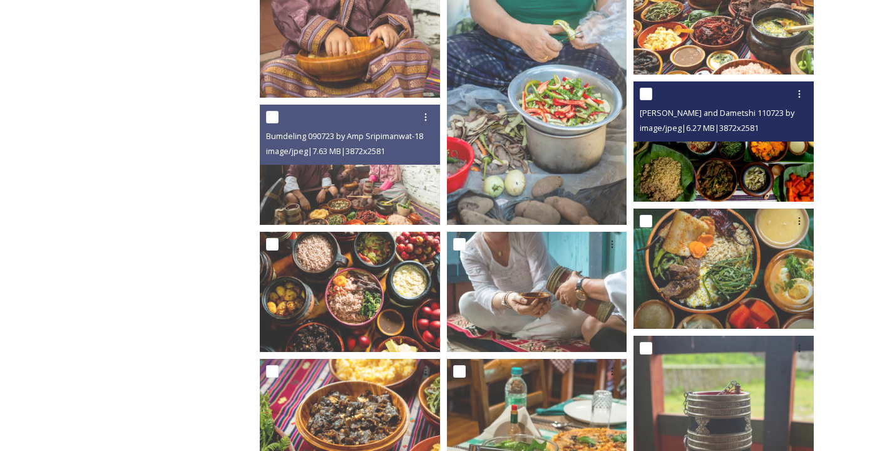
click at [724, 158] on img at bounding box center [724, 141] width 180 height 120
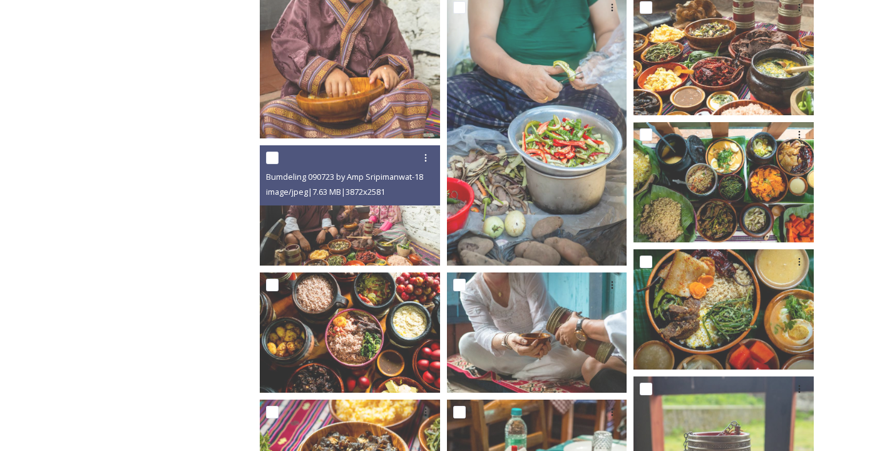
scroll to position [344, 0]
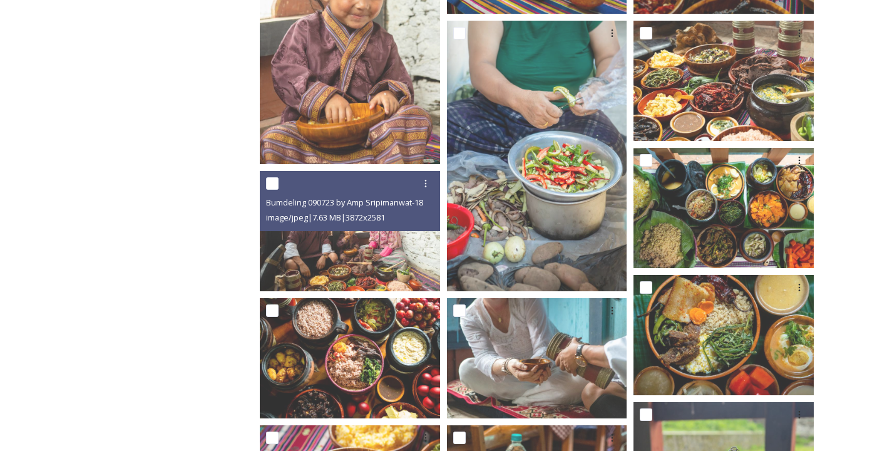
click at [725, 51] on div at bounding box center [724, 36] width 180 height 30
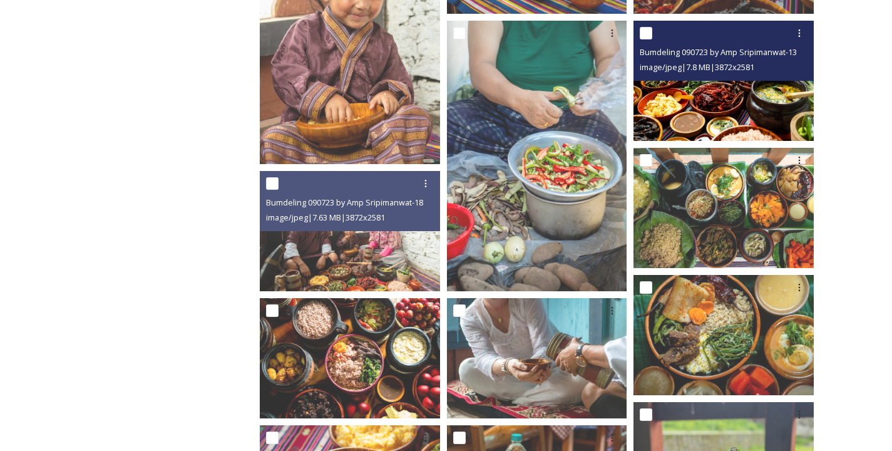
click at [725, 79] on div "Bumdeling 090723 by Amp Sripimanwat-130.jpg image/jpeg | 7.8 MB | 3872 x 2581" at bounding box center [724, 51] width 180 height 60
click at [714, 100] on img at bounding box center [724, 81] width 180 height 120
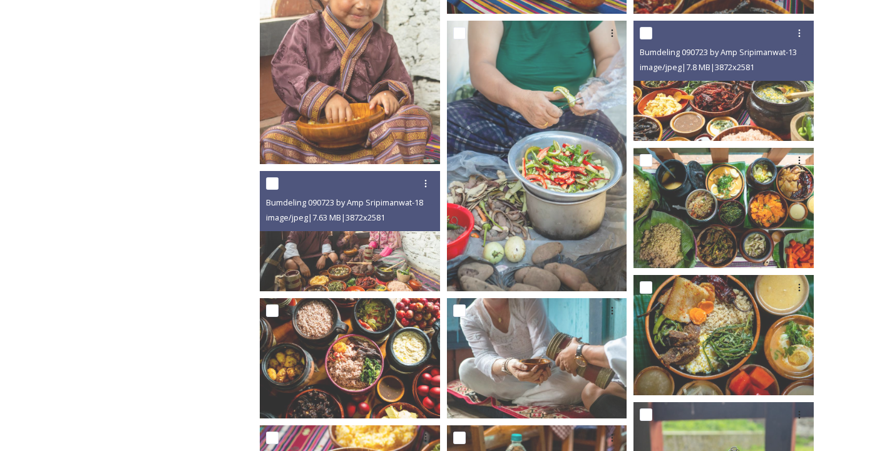
click at [714, 100] on img at bounding box center [724, 81] width 180 height 120
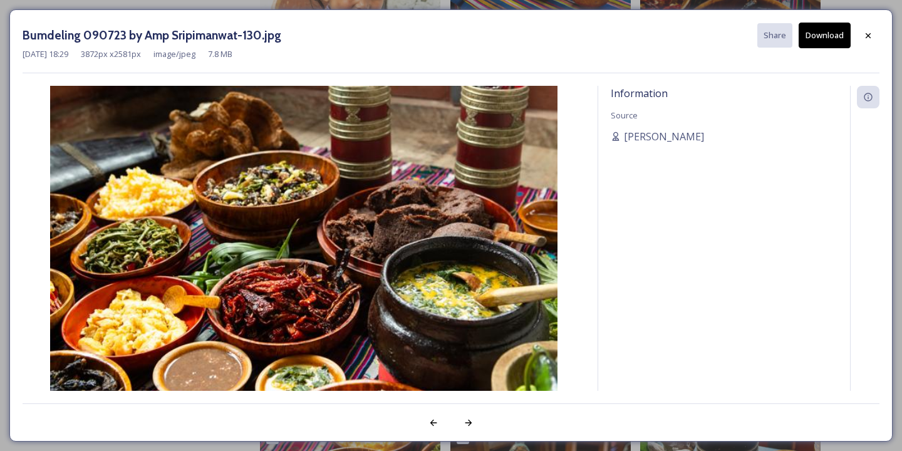
click at [836, 26] on button "Download" at bounding box center [824, 36] width 52 height 26
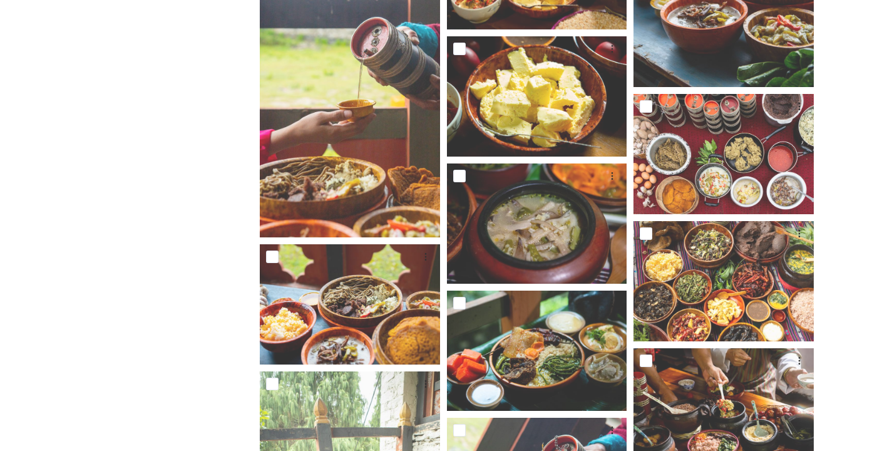
scroll to position [2453, 0]
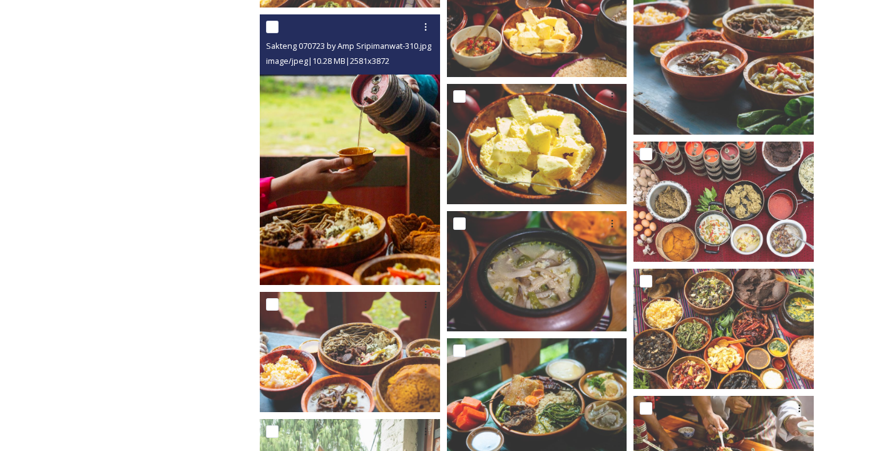
click at [320, 192] on img at bounding box center [350, 149] width 180 height 270
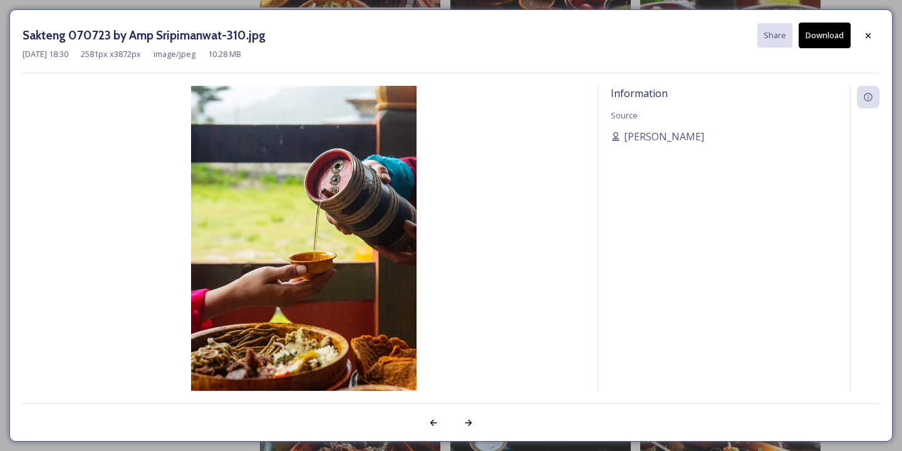
click at [826, 36] on button "Download" at bounding box center [824, 36] width 52 height 26
click at [869, 34] on icon at bounding box center [868, 36] width 10 height 10
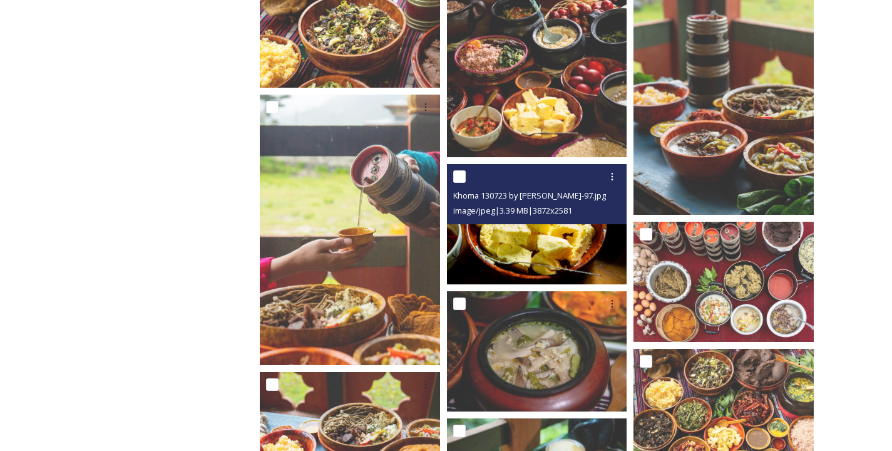
scroll to position [2326, 0]
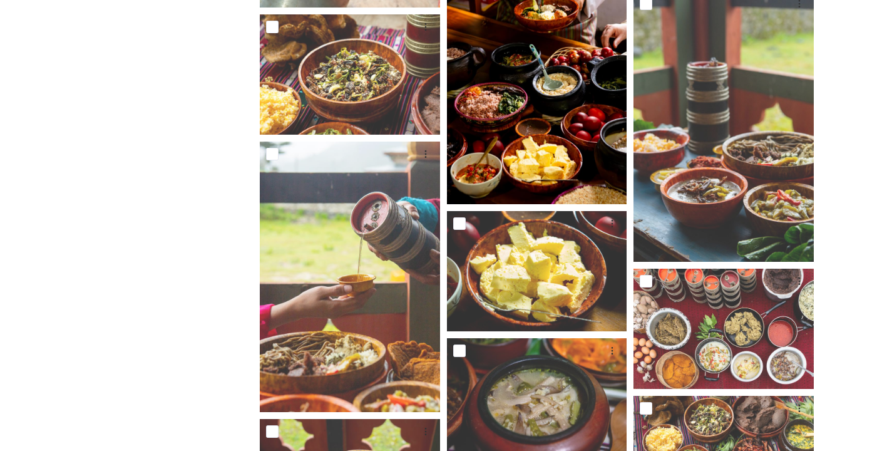
click at [568, 157] on img at bounding box center [537, 69] width 180 height 270
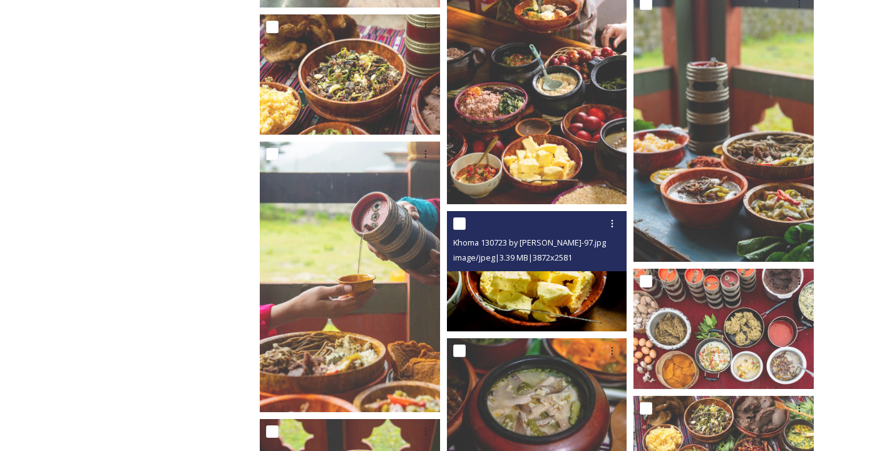
click at [575, 284] on img at bounding box center [537, 271] width 180 height 120
click at [514, 268] on div "Khoma 130723 by [PERSON_NAME]-97.jpg image/jpeg | 3.39 MB | 3872 x 2581" at bounding box center [537, 241] width 180 height 60
click at [518, 277] on img at bounding box center [537, 271] width 180 height 120
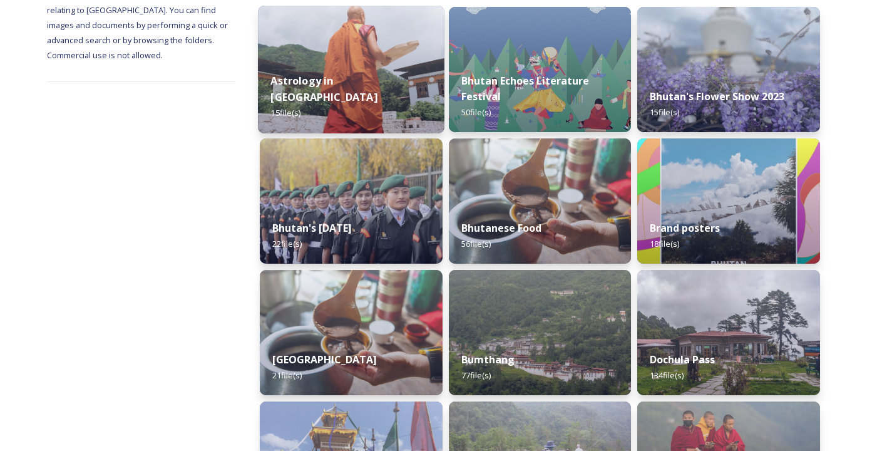
scroll to position [248, 0]
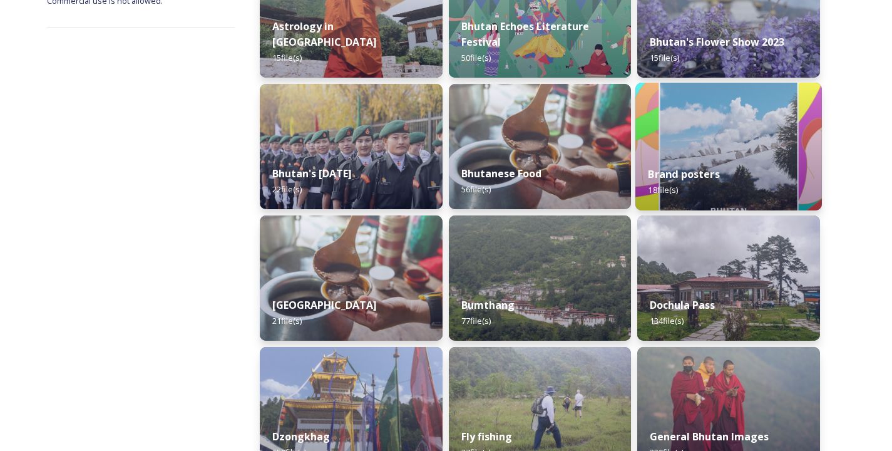
click at [714, 182] on div "Brand posters 18 file(s)" at bounding box center [728, 181] width 187 height 57
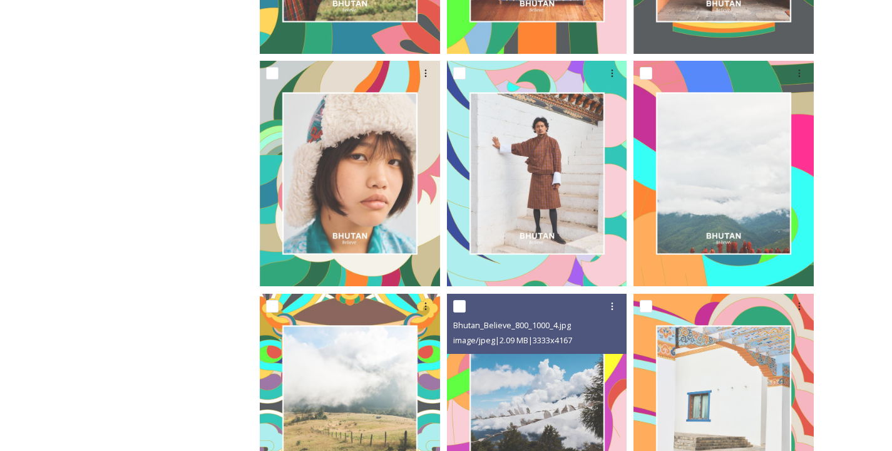
scroll to position [1201, 0]
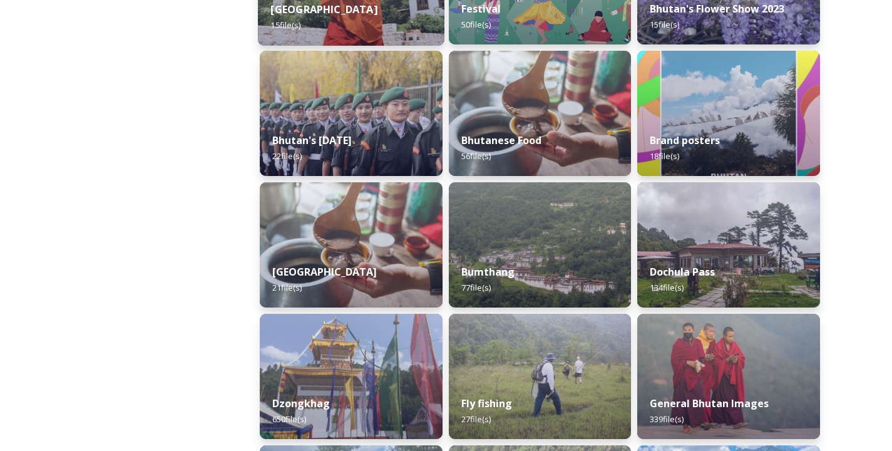
scroll to position [297, 0]
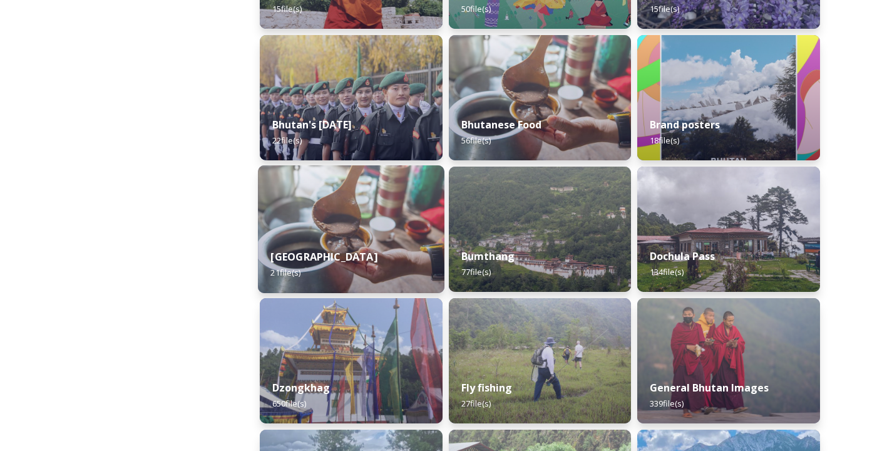
click at [308, 248] on div "[GEOGRAPHIC_DATA] 21 file(s)" at bounding box center [351, 264] width 187 height 57
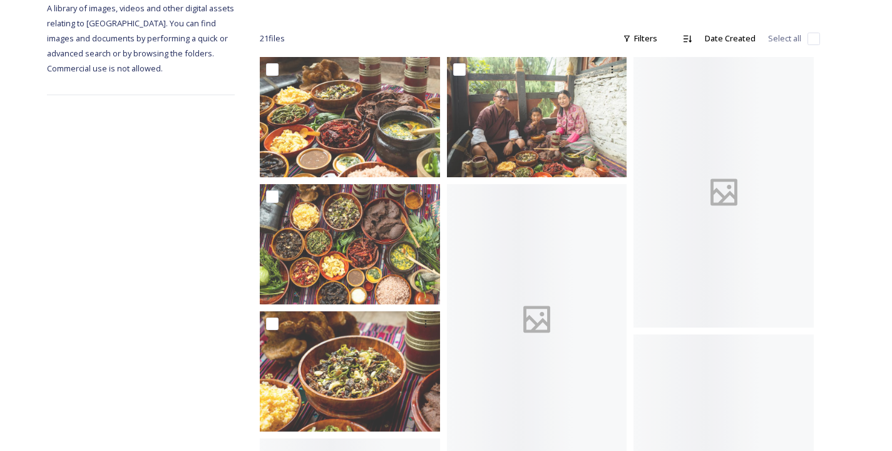
scroll to position [198, 0]
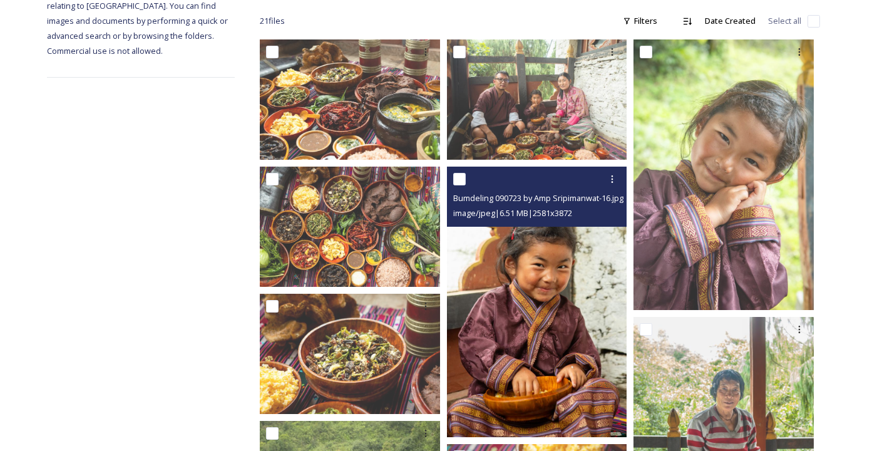
click at [543, 364] on img at bounding box center [537, 302] width 180 height 270
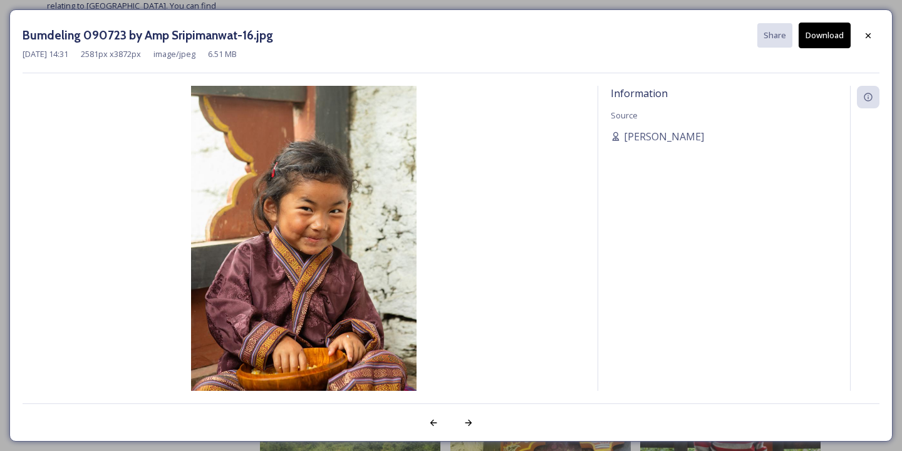
click at [826, 37] on button "Download" at bounding box center [824, 36] width 52 height 26
click at [597, 232] on div "Information Source [PERSON_NAME]" at bounding box center [738, 238] width 282 height 305
click at [869, 36] on icon at bounding box center [867, 35] width 5 height 5
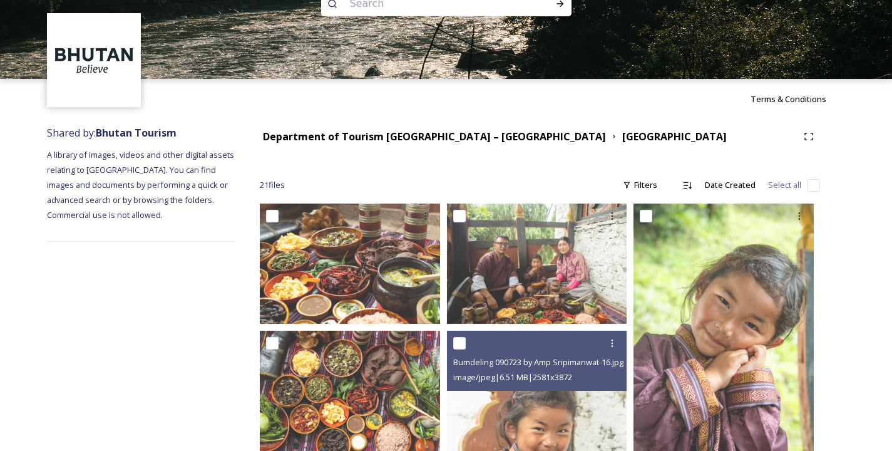
scroll to position [0, 0]
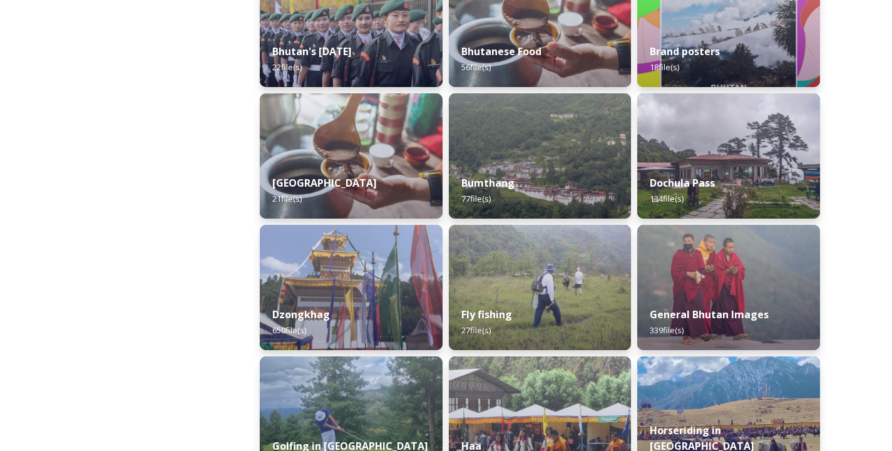
scroll to position [374, 0]
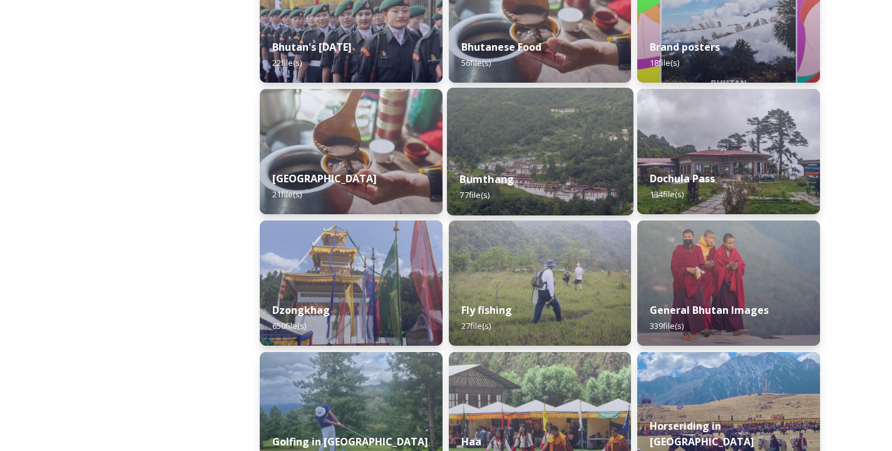
click at [533, 172] on div "Bumthang 77 file(s)" at bounding box center [540, 186] width 187 height 57
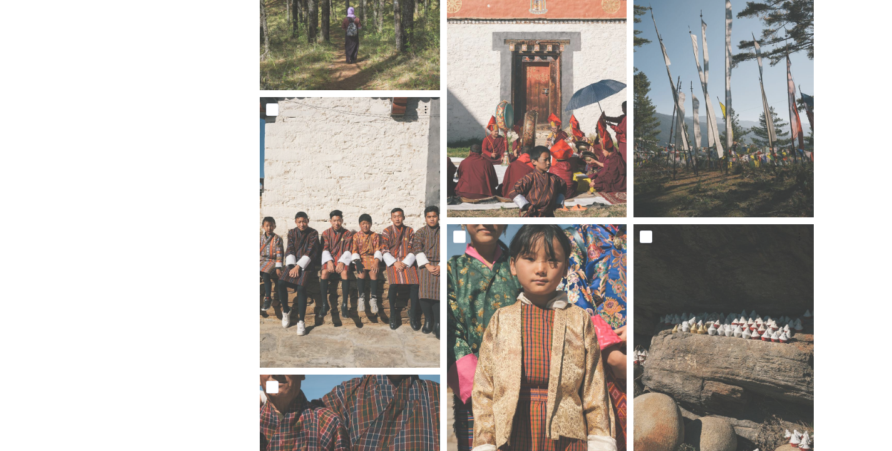
scroll to position [275, 0]
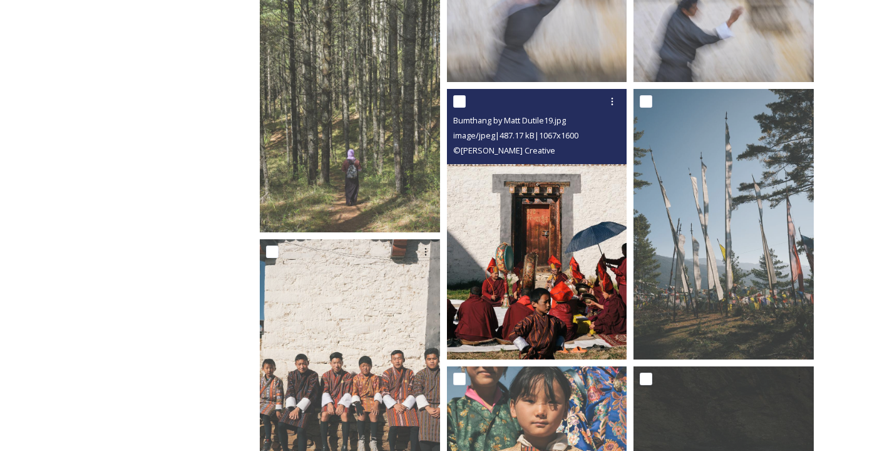
click at [532, 328] on img at bounding box center [537, 224] width 180 height 270
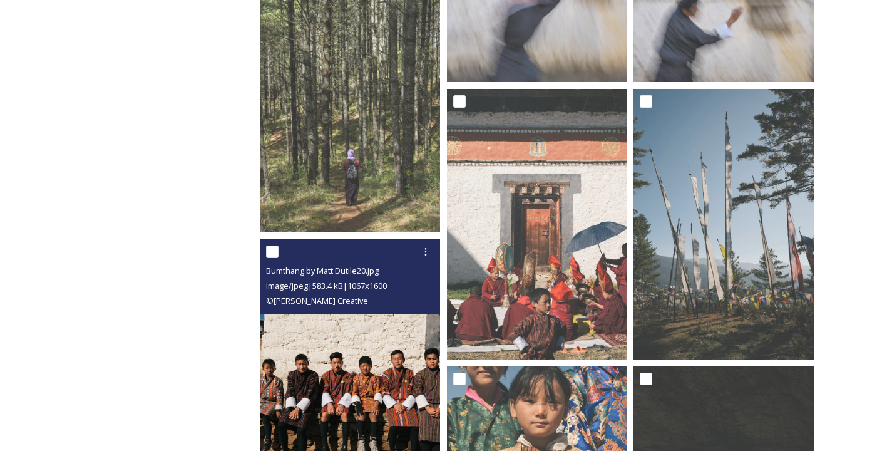
click at [330, 349] on img at bounding box center [350, 374] width 180 height 270
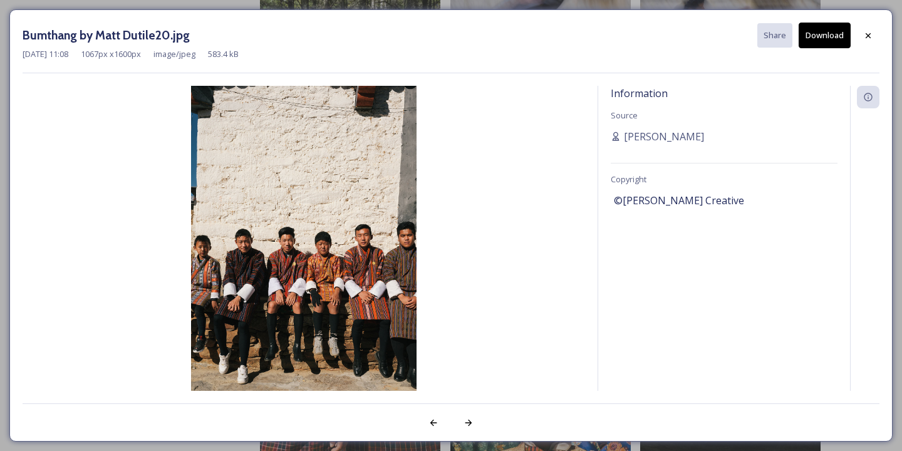
click at [826, 33] on button "Download" at bounding box center [824, 36] width 52 height 26
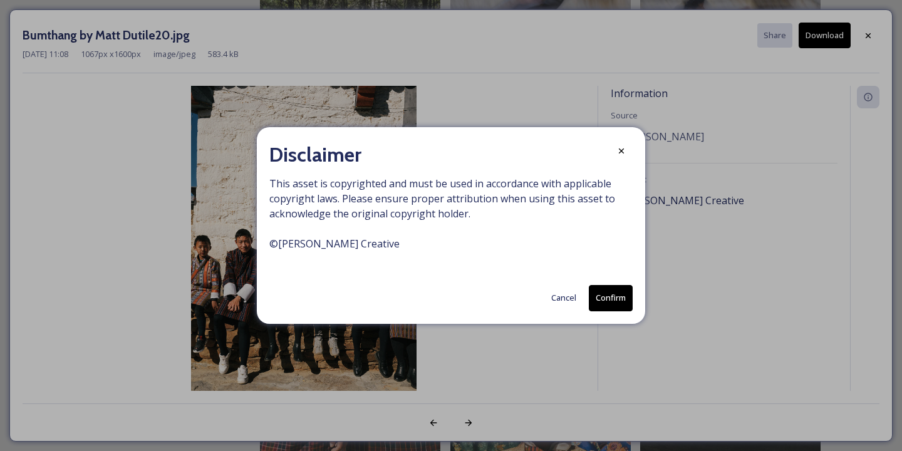
click at [616, 293] on button "Confirm" at bounding box center [611, 298] width 44 height 26
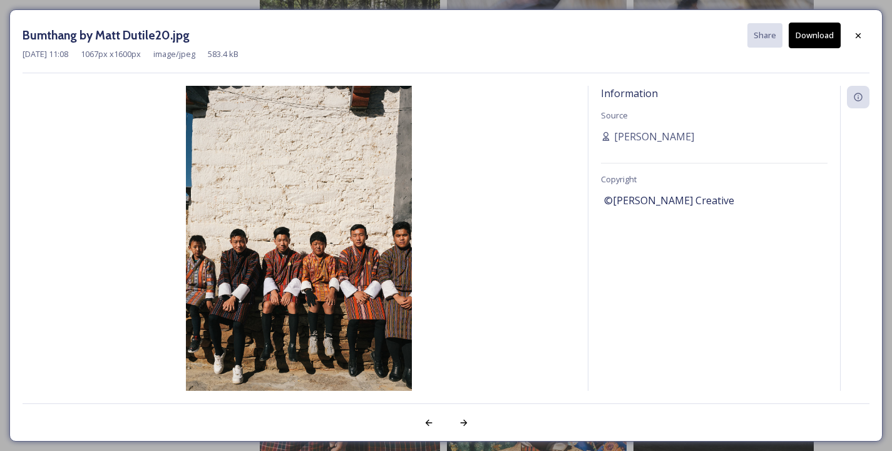
click at [621, 287] on div "Information Source [PERSON_NAME] Copyright ©[PERSON_NAME] Creative" at bounding box center [715, 238] width 252 height 305
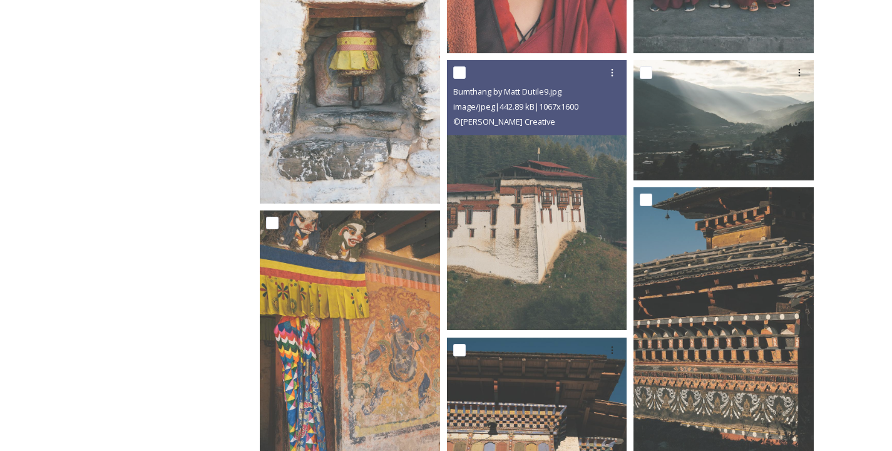
scroll to position [1154, 0]
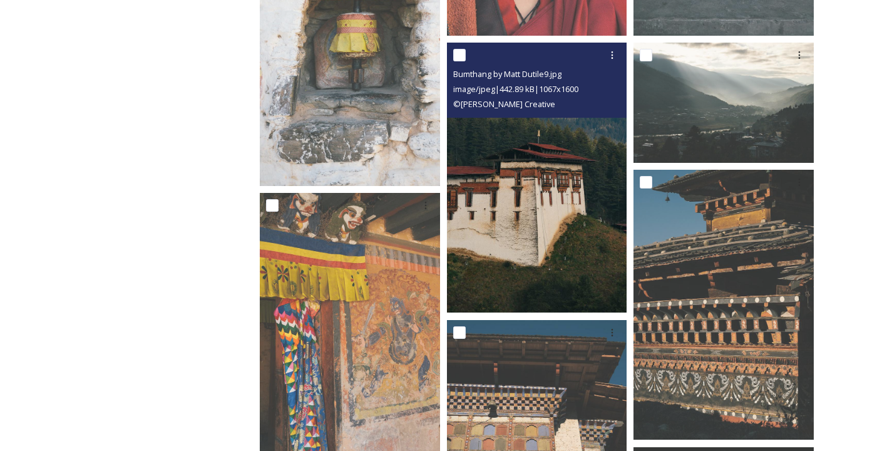
click at [529, 255] on img at bounding box center [537, 178] width 180 height 270
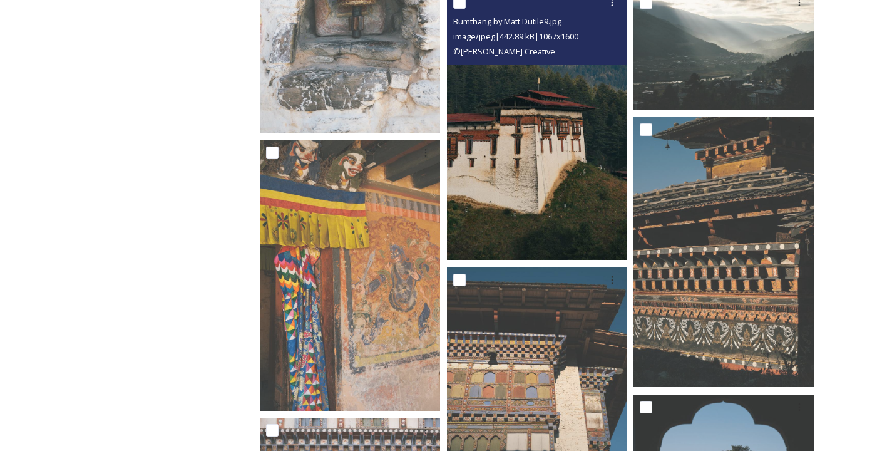
scroll to position [1383, 0]
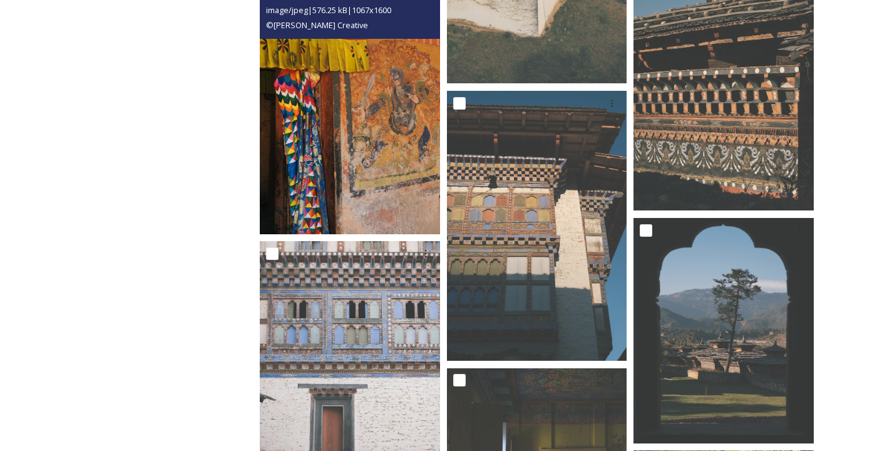
click at [348, 160] on img at bounding box center [350, 99] width 180 height 270
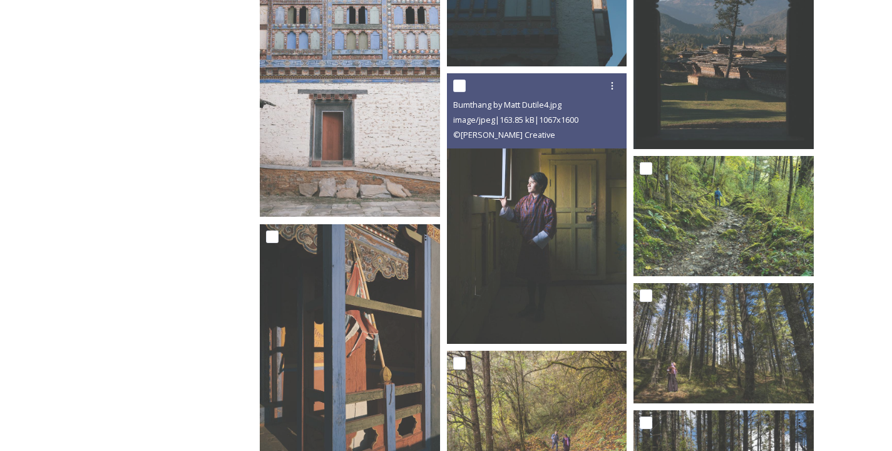
scroll to position [1767, 0]
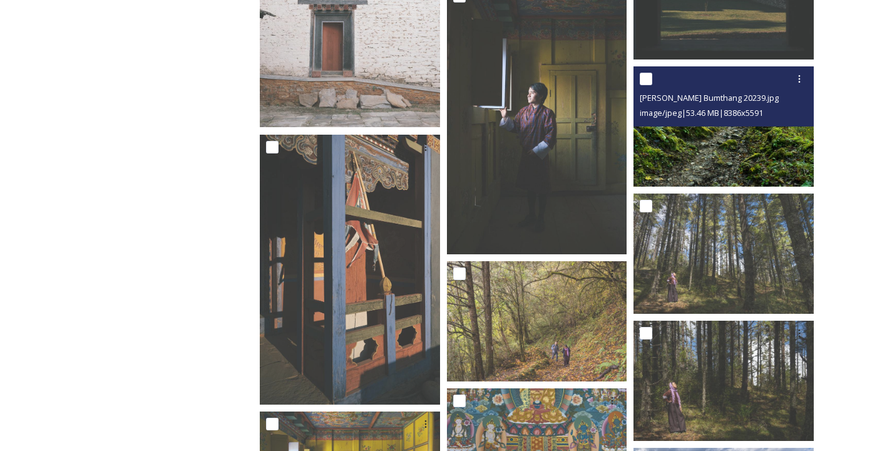
click at [675, 128] on img at bounding box center [724, 126] width 180 height 120
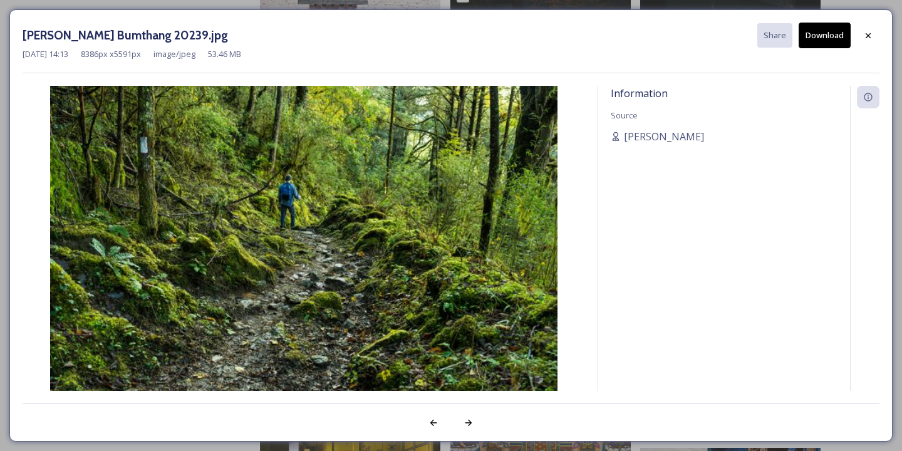
click at [837, 29] on button "Download" at bounding box center [824, 36] width 52 height 26
click at [643, 176] on div "Information Source [PERSON_NAME]" at bounding box center [724, 238] width 252 height 305
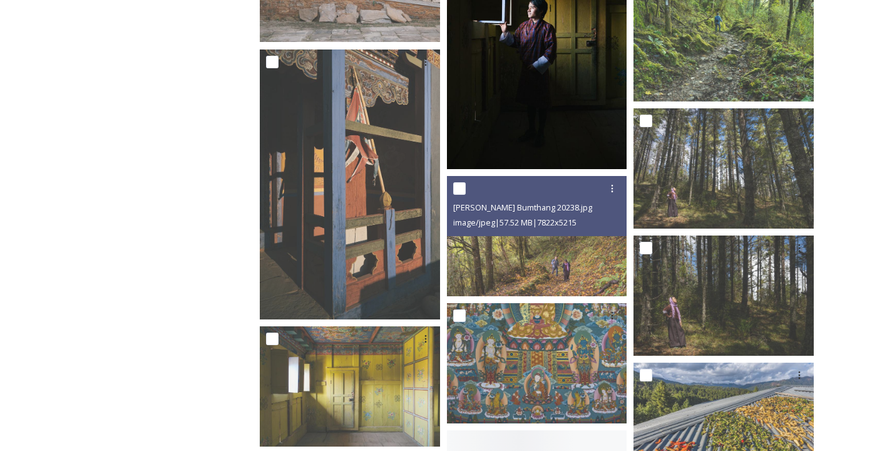
scroll to position [1854, 0]
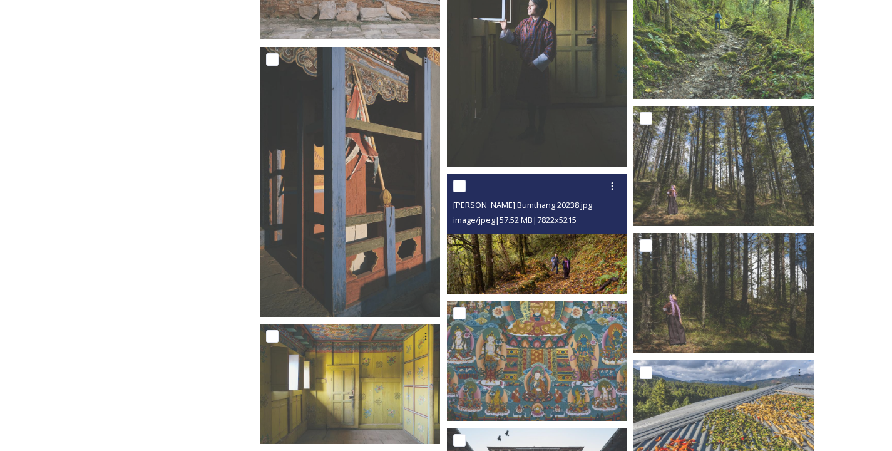
click at [521, 241] on img at bounding box center [537, 233] width 180 height 120
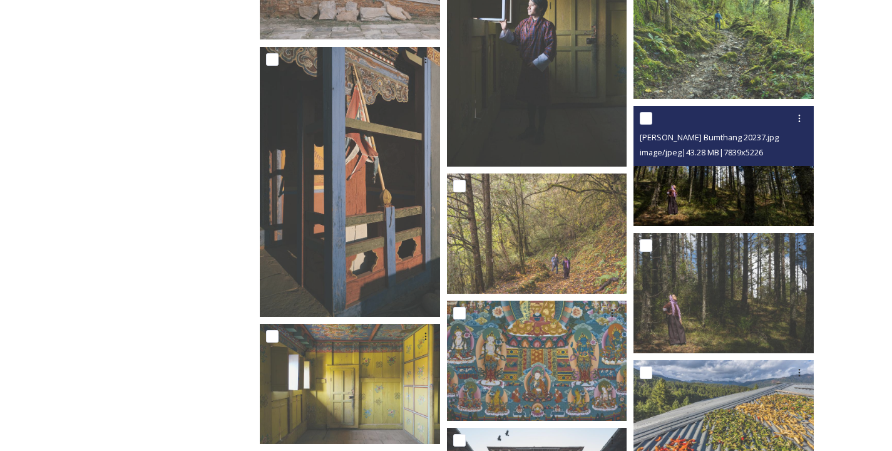
click at [706, 219] on img at bounding box center [724, 166] width 180 height 120
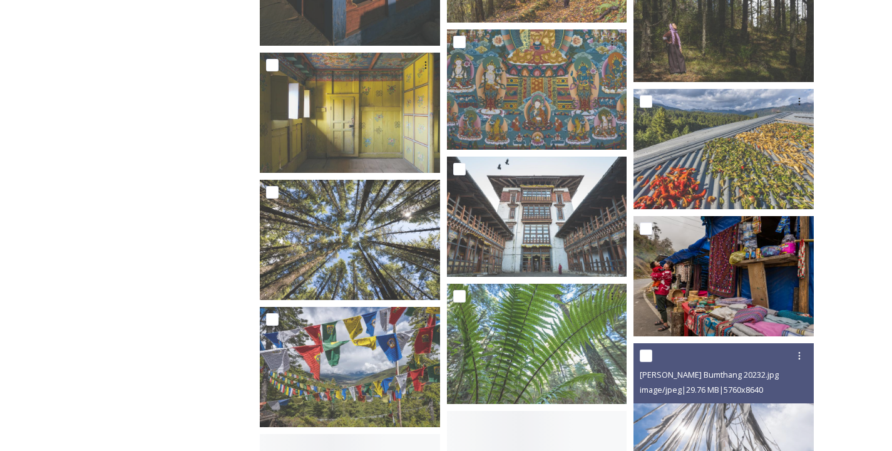
scroll to position [2127, 0]
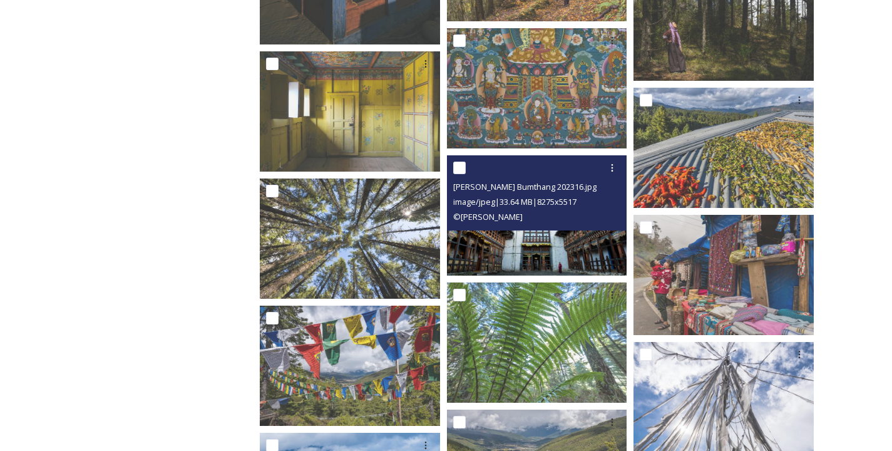
click at [560, 254] on img at bounding box center [537, 215] width 180 height 120
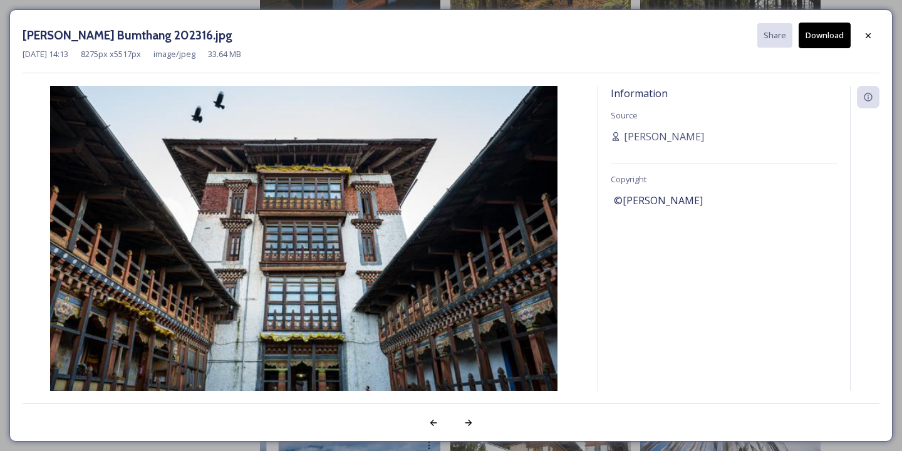
click at [822, 29] on button "Download" at bounding box center [824, 36] width 52 height 26
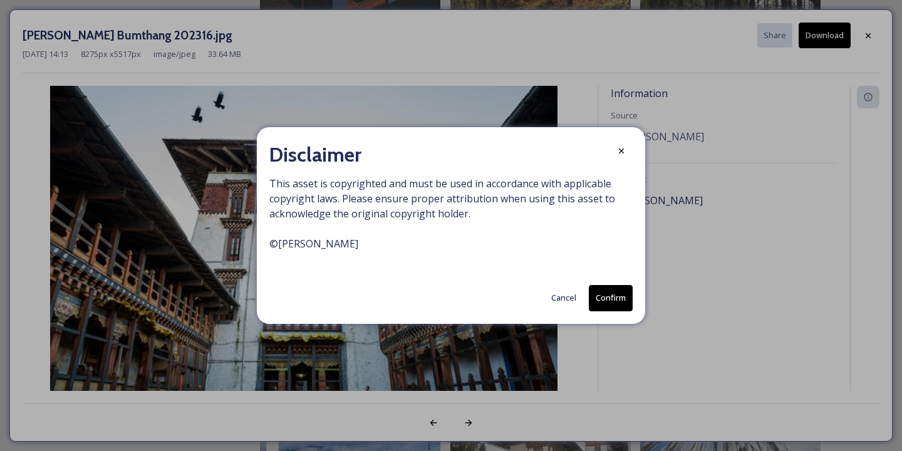
click at [610, 294] on button "Confirm" at bounding box center [611, 298] width 44 height 26
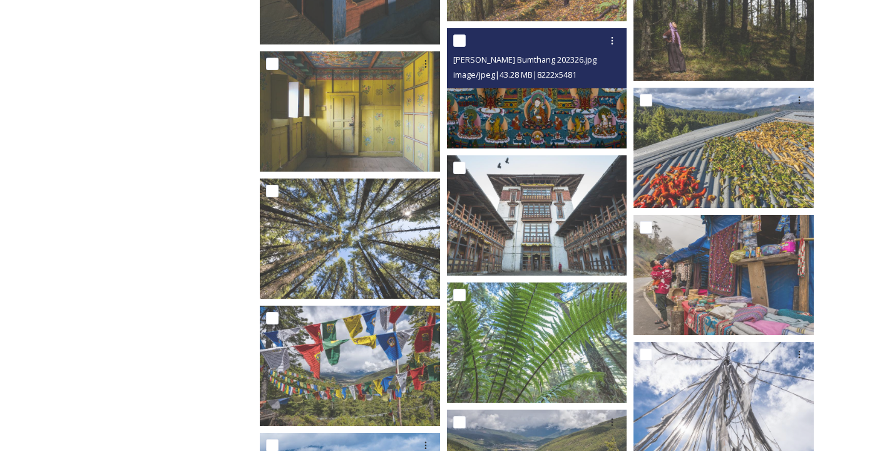
click at [530, 100] on img at bounding box center [537, 88] width 180 height 120
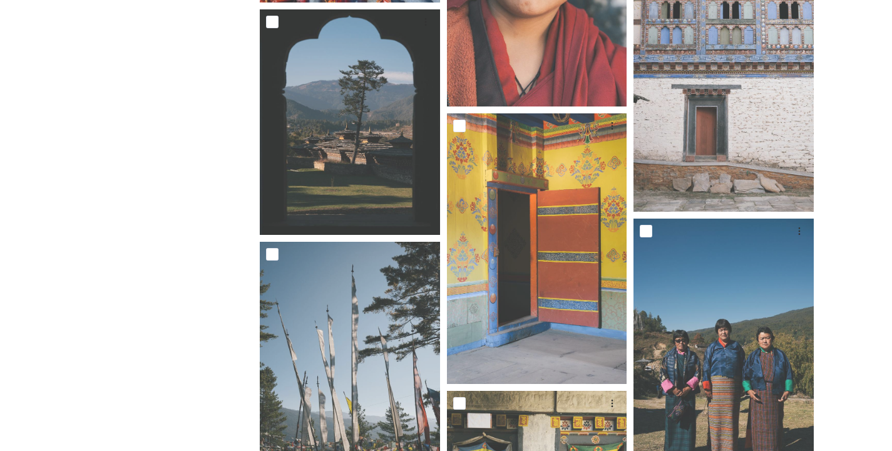
scroll to position [3346, 0]
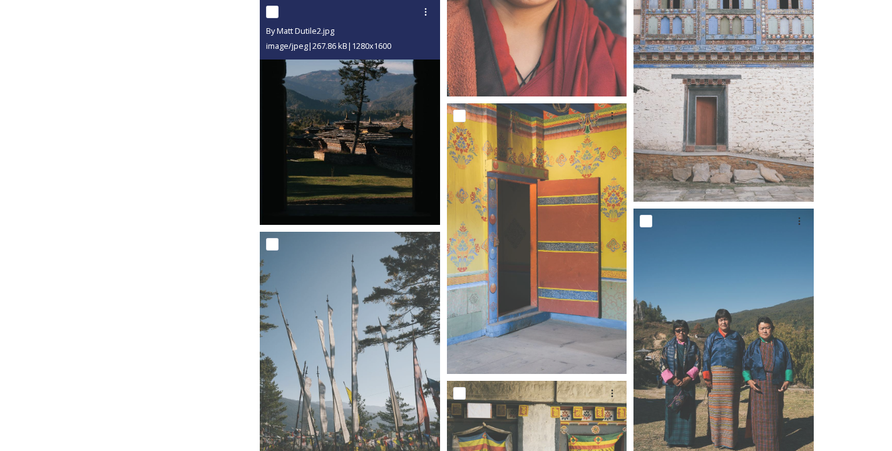
click at [297, 140] on img at bounding box center [350, 111] width 180 height 225
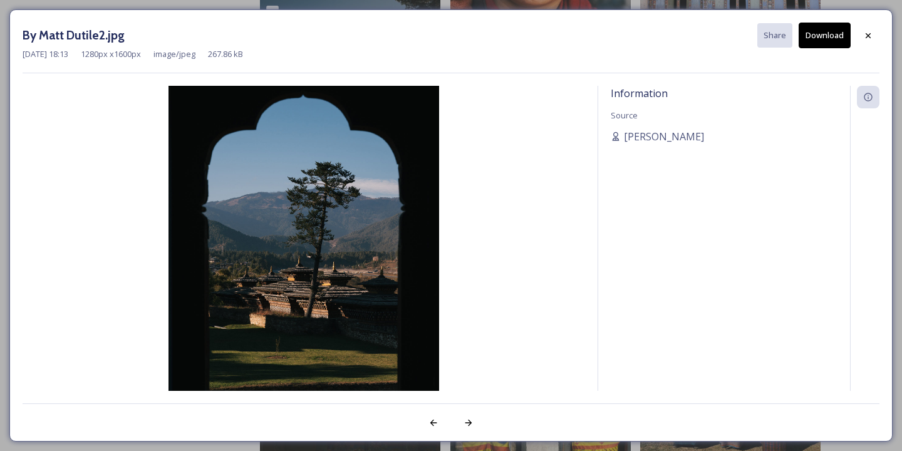
click at [336, 275] on img at bounding box center [304, 255] width 562 height 338
click at [827, 34] on button "Download" at bounding box center [824, 36] width 52 height 26
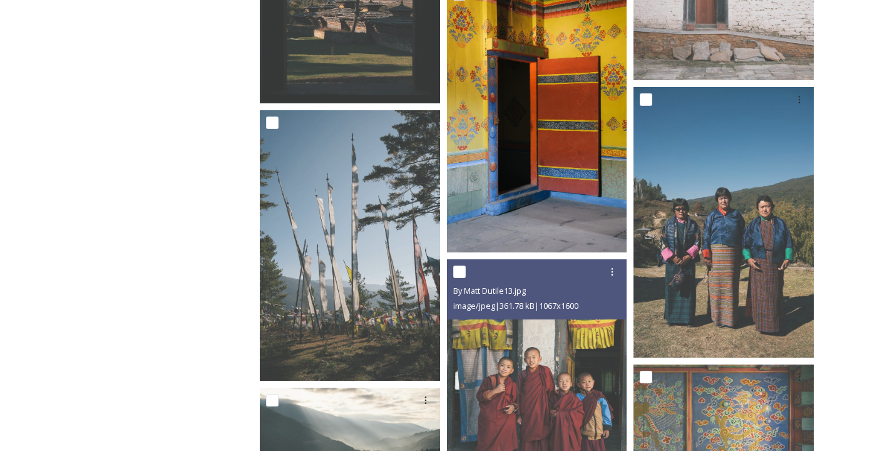
scroll to position [3547, 0]
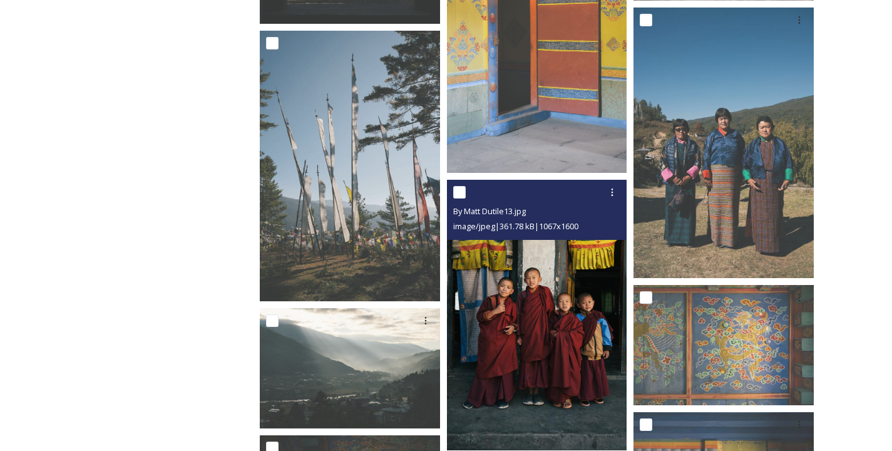
click at [505, 331] on img at bounding box center [537, 315] width 180 height 270
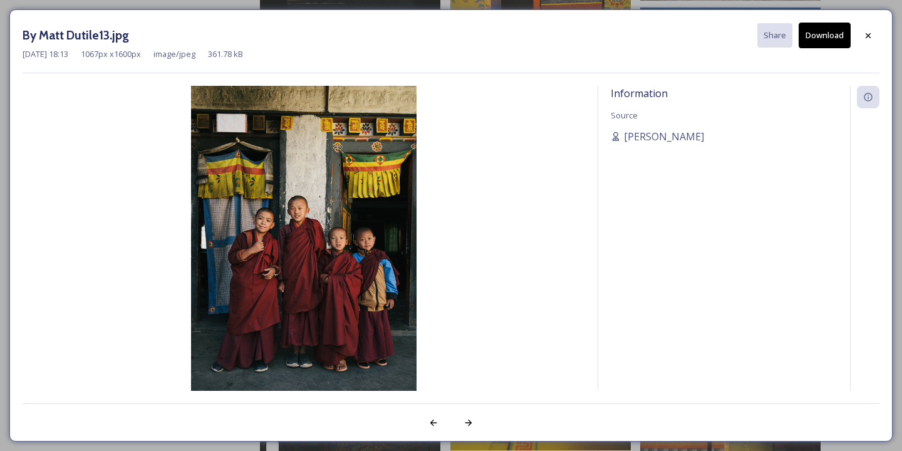
click at [828, 28] on button "Download" at bounding box center [824, 36] width 52 height 26
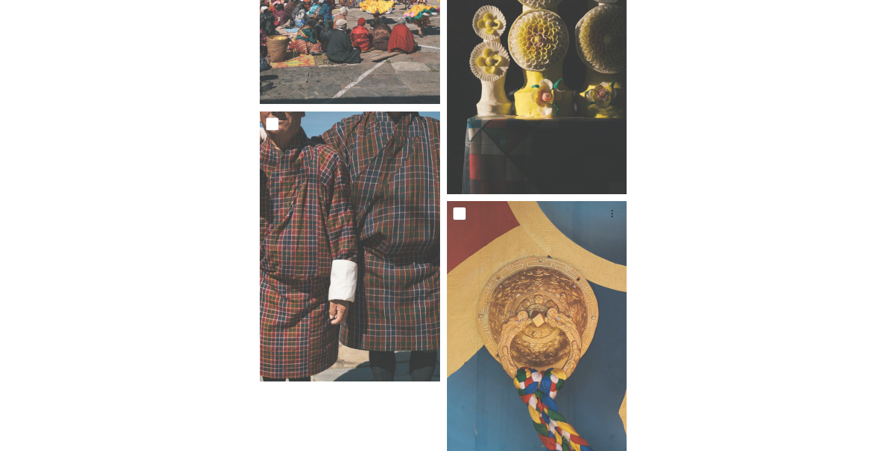
scroll to position [5515, 0]
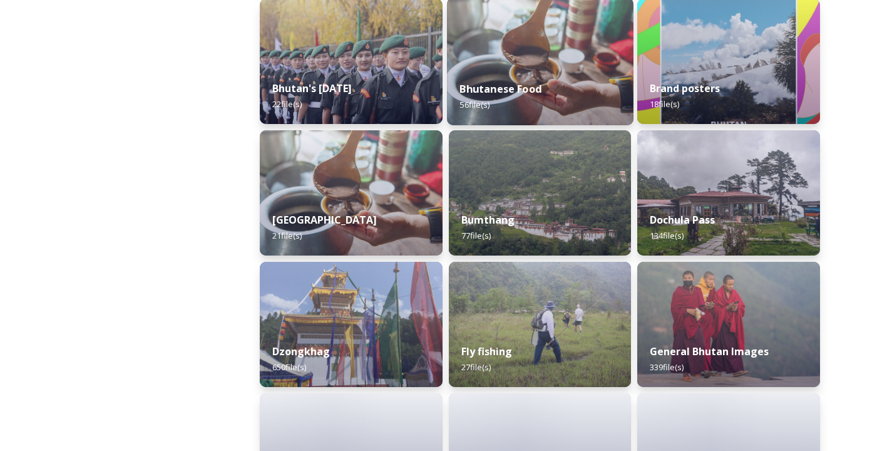
scroll to position [359, 0]
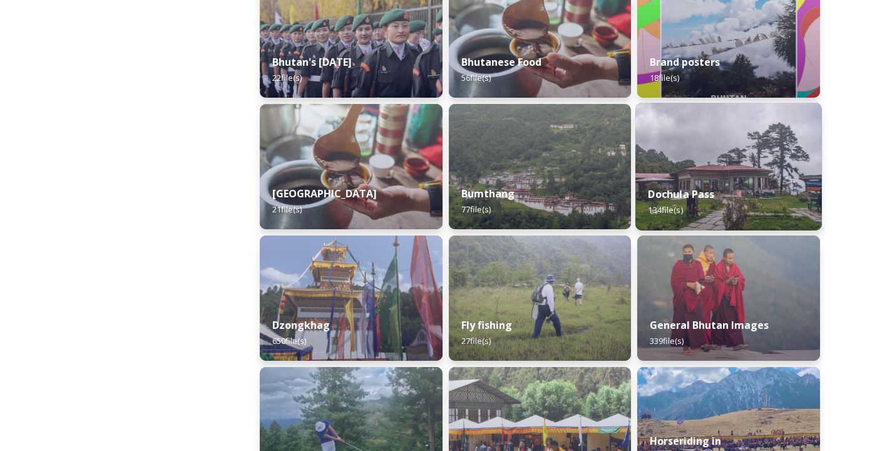
click at [692, 202] on div "Dochula Pass 134 file(s)" at bounding box center [728, 201] width 187 height 57
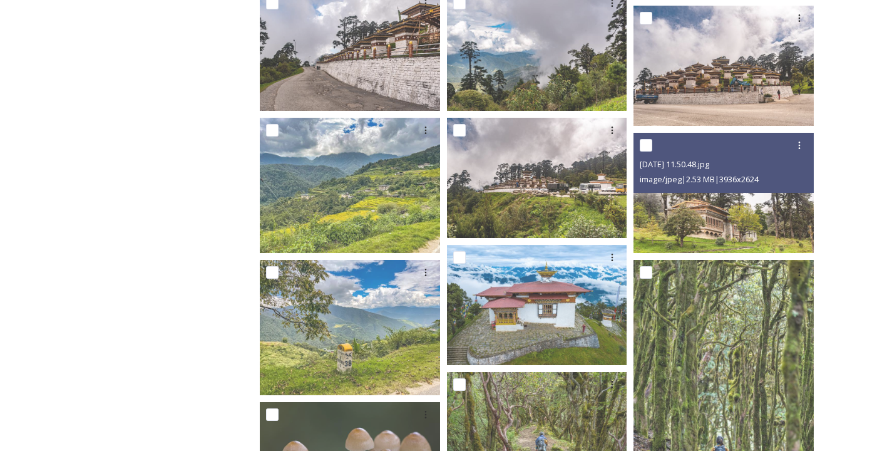
scroll to position [433, 0]
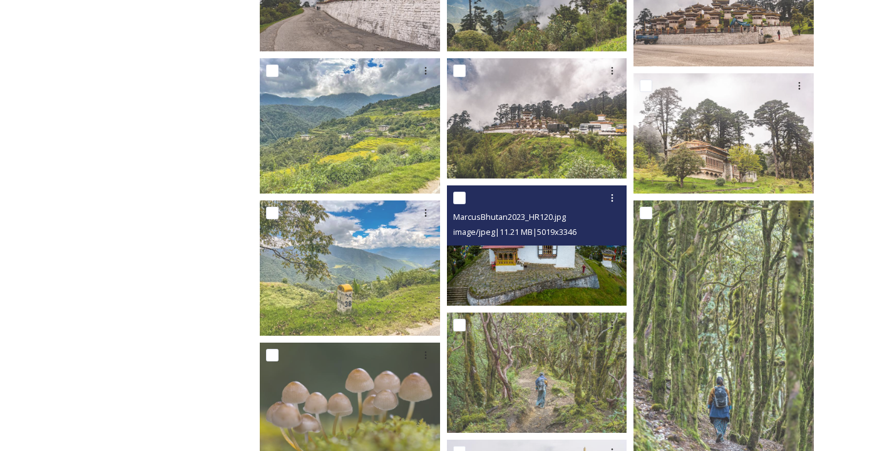
click at [586, 291] on img at bounding box center [537, 245] width 180 height 120
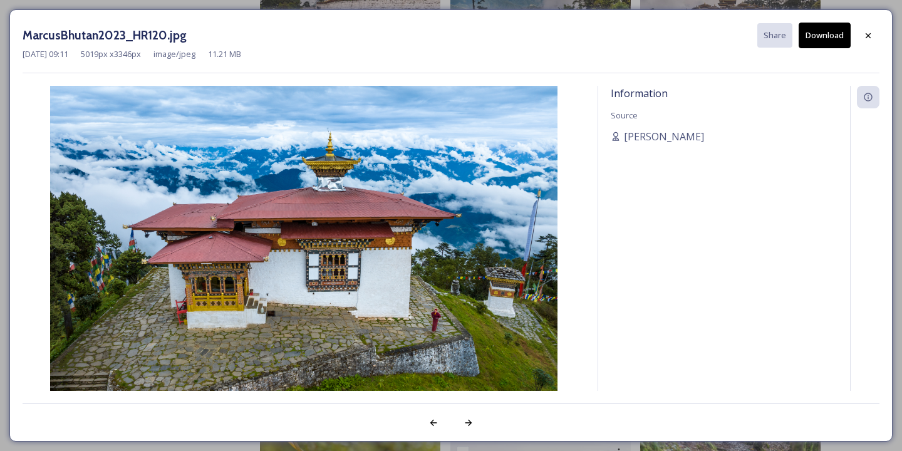
click at [826, 30] on button "Download" at bounding box center [824, 36] width 52 height 26
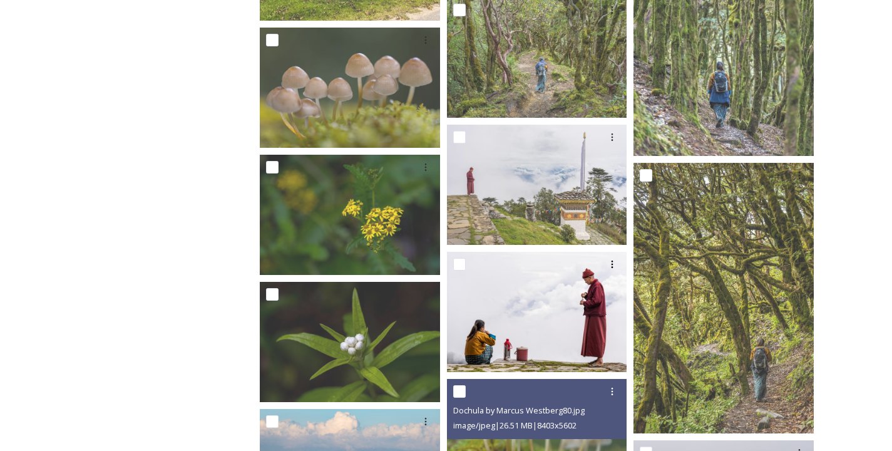
scroll to position [766, 0]
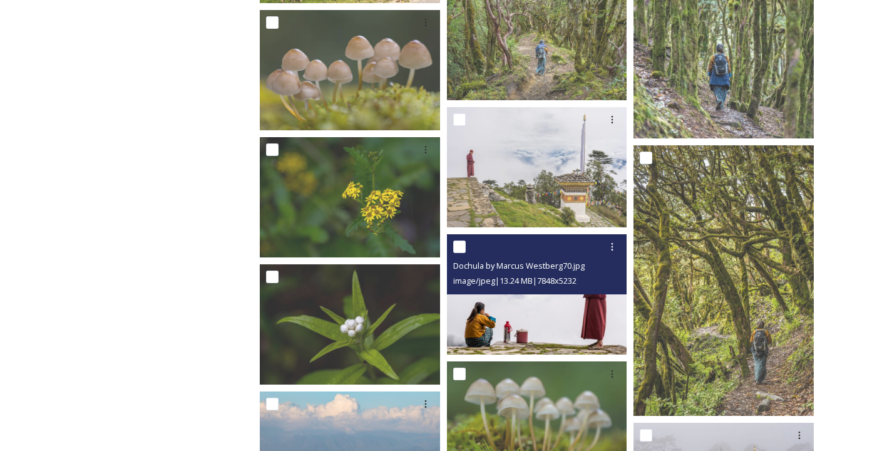
click at [555, 307] on img at bounding box center [537, 294] width 180 height 120
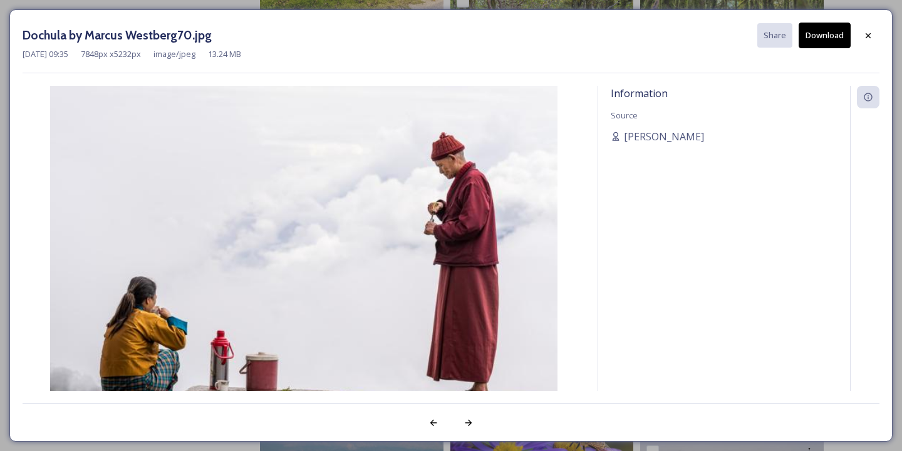
click at [825, 34] on button "Download" at bounding box center [824, 36] width 52 height 26
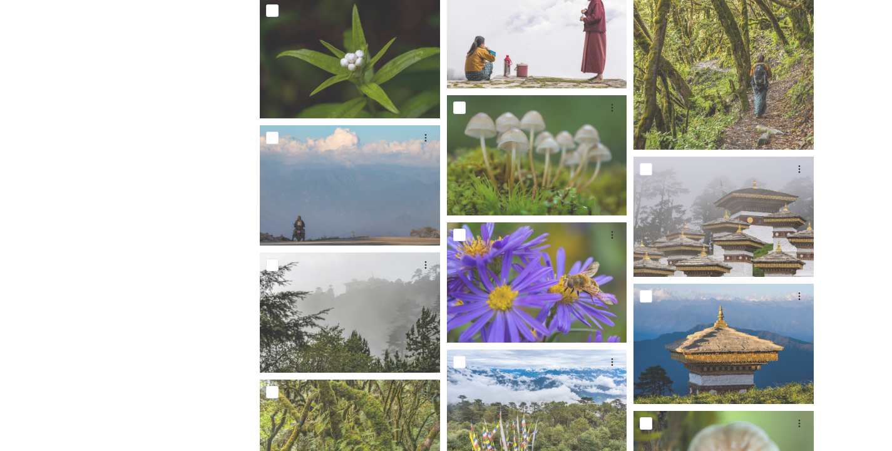
scroll to position [1036, 0]
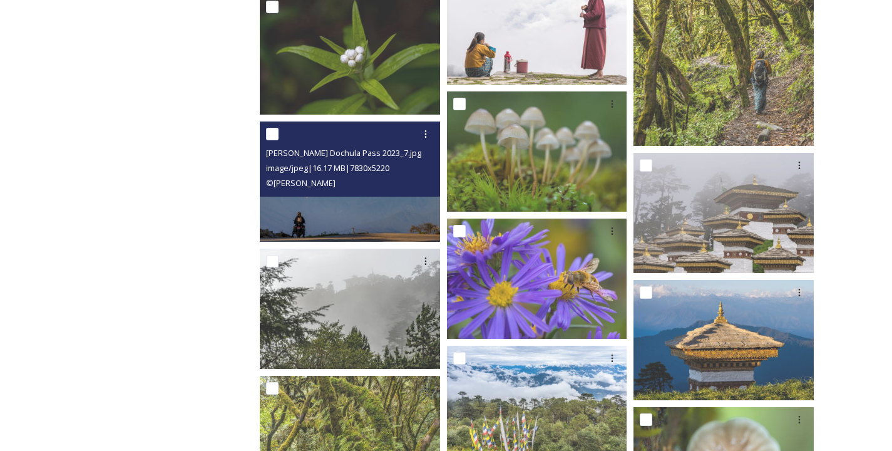
click at [333, 204] on img at bounding box center [350, 181] width 180 height 120
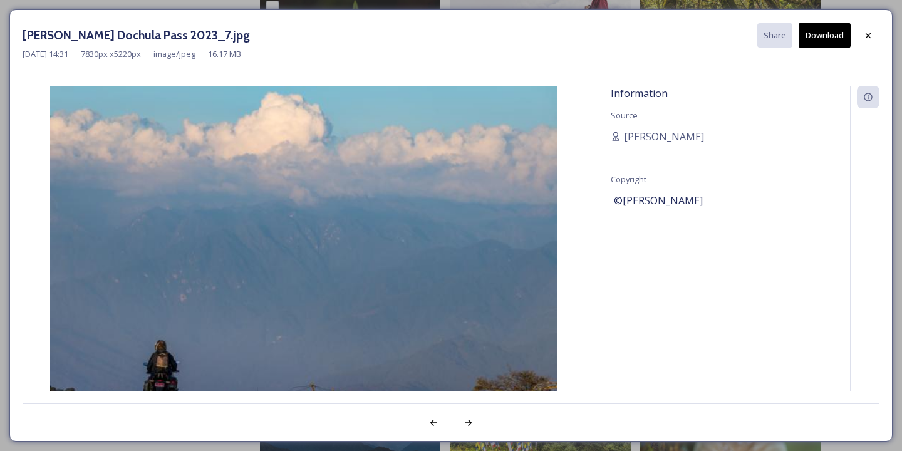
click at [820, 39] on button "Download" at bounding box center [824, 36] width 52 height 26
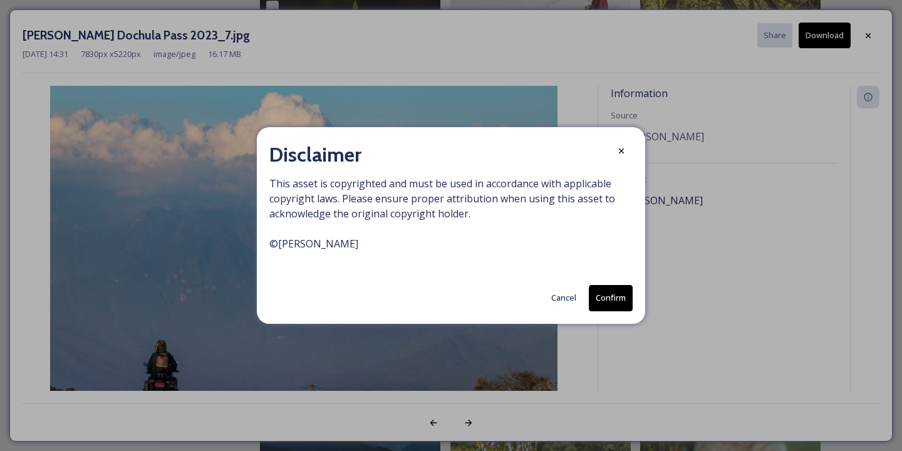
click at [606, 297] on button "Confirm" at bounding box center [611, 298] width 44 height 26
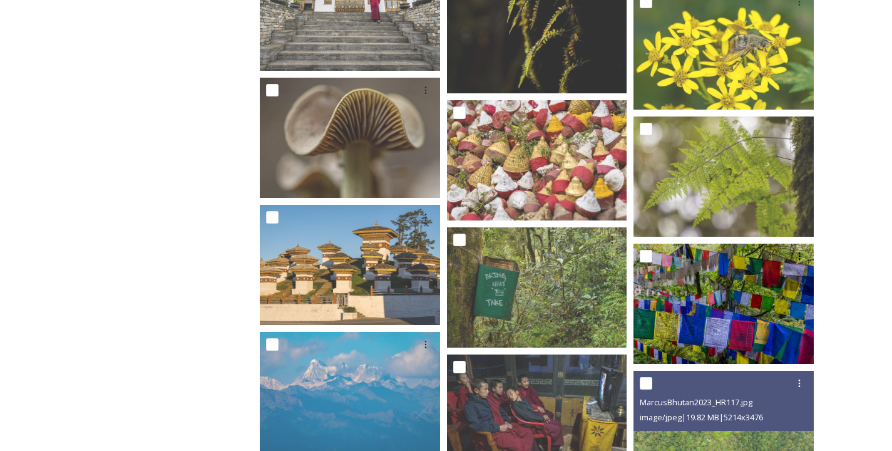
scroll to position [1606, 0]
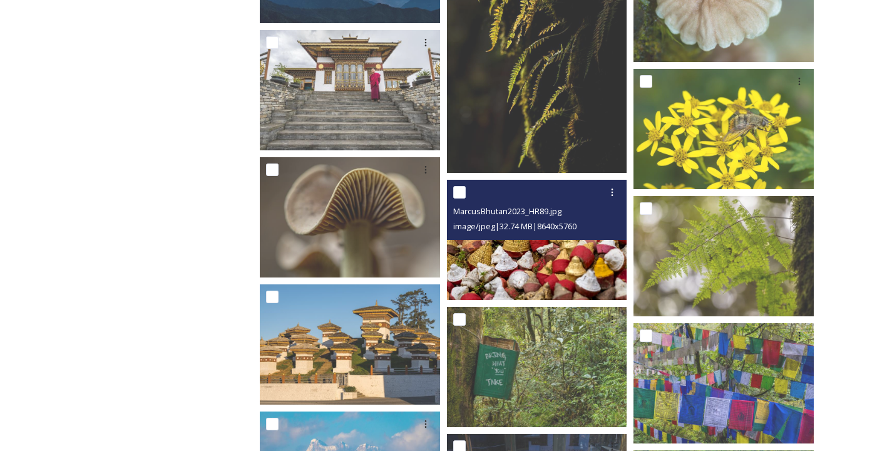
click at [567, 234] on div "MarcusBhutan2023_HR89.jpg image/jpeg | 32.74 MB | 8640 x 5760" at bounding box center [537, 210] width 180 height 60
click at [574, 256] on img at bounding box center [537, 240] width 180 height 120
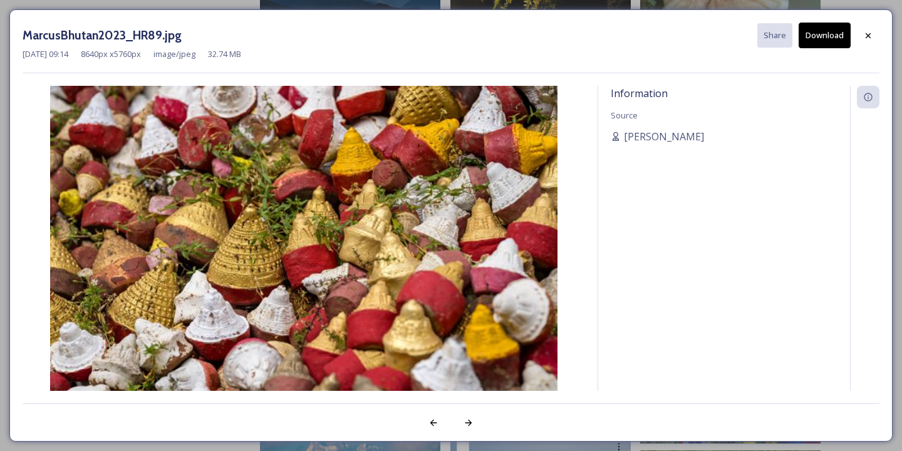
click at [830, 29] on button "Download" at bounding box center [824, 36] width 52 height 26
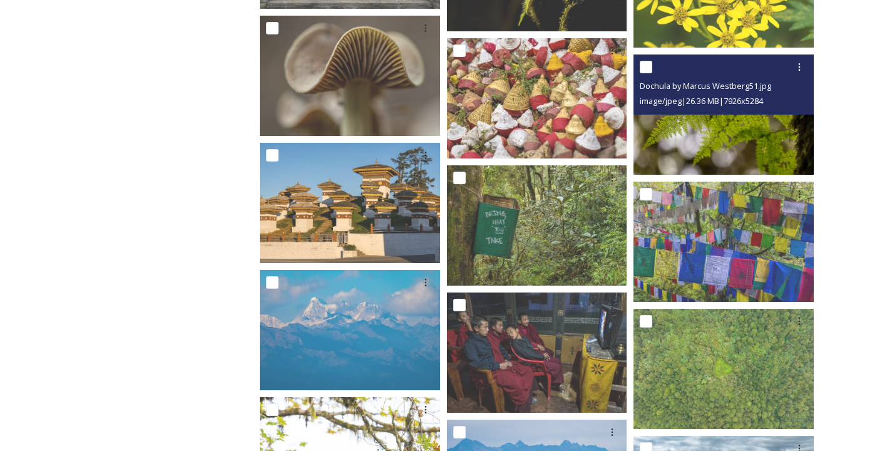
scroll to position [1749, 0]
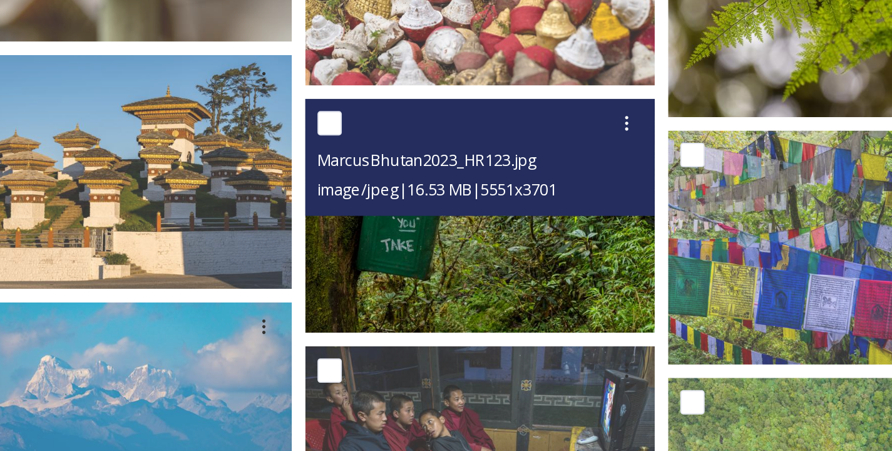
click at [597, 232] on img at bounding box center [537, 223] width 180 height 120
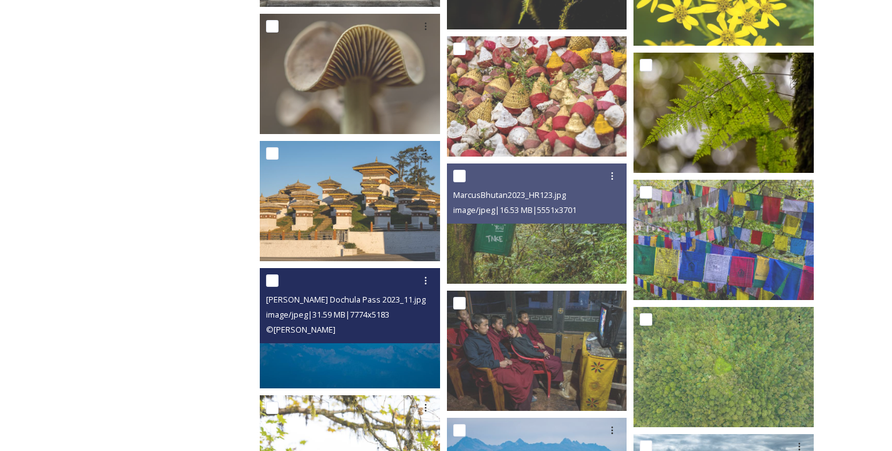
click at [332, 352] on img at bounding box center [350, 328] width 180 height 120
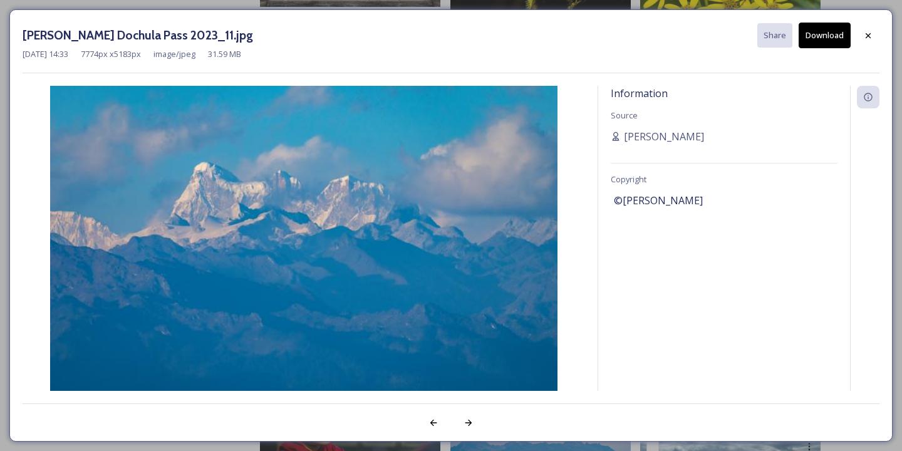
click at [829, 29] on button "Download" at bounding box center [824, 36] width 52 height 26
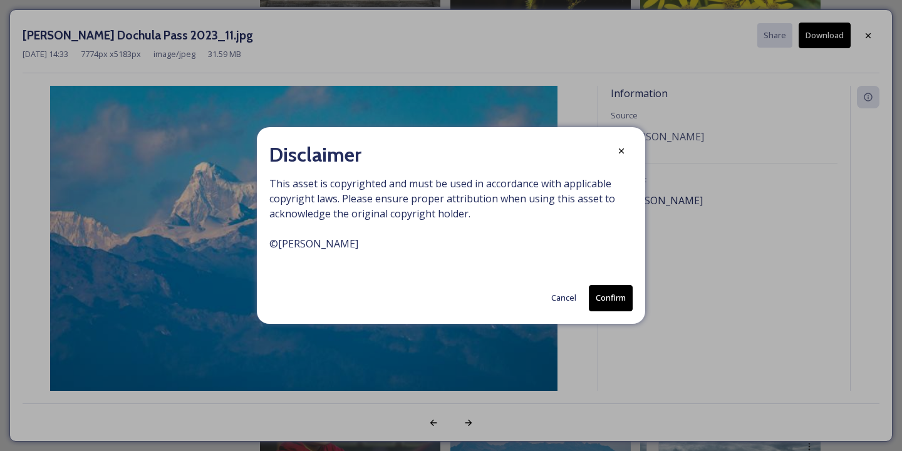
click at [604, 290] on button "Confirm" at bounding box center [611, 298] width 44 height 26
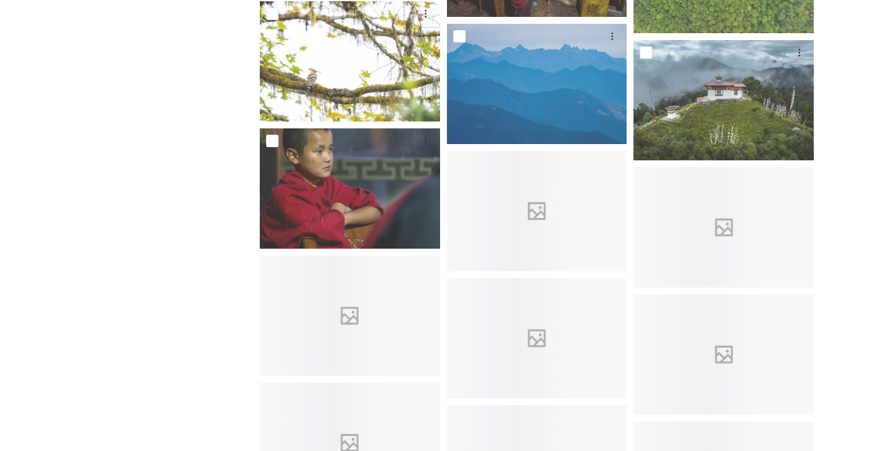
scroll to position [2168, 0]
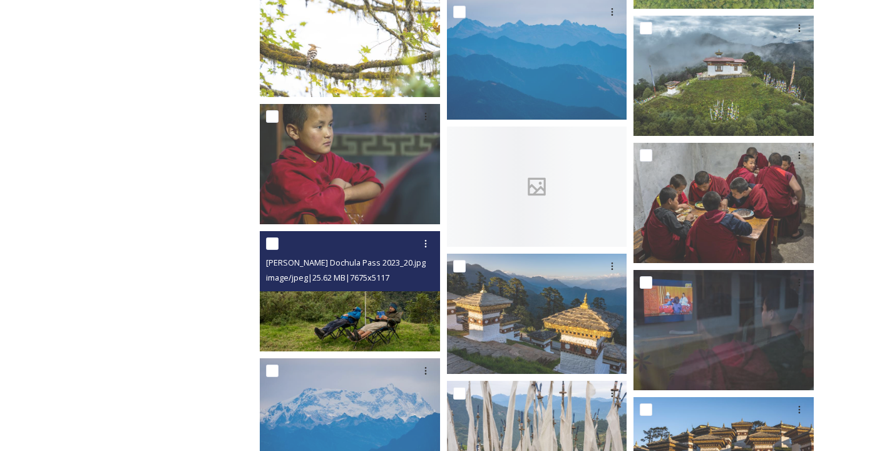
click at [319, 323] on img at bounding box center [350, 291] width 180 height 120
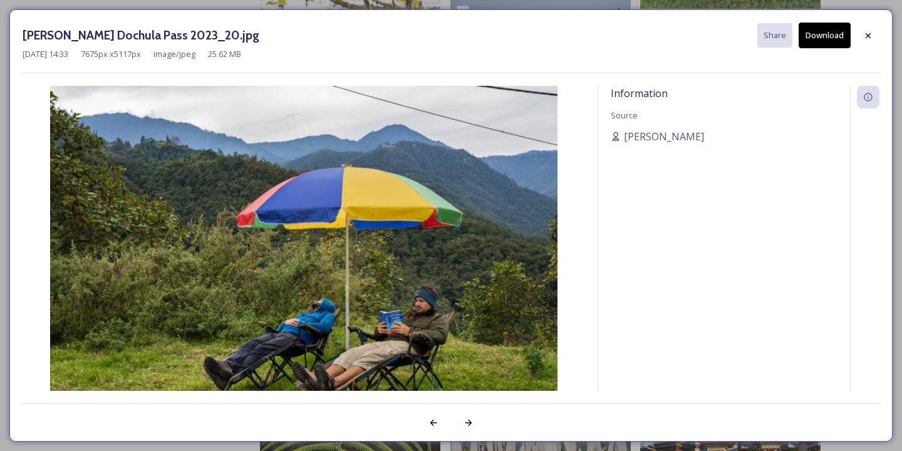
click at [829, 35] on button "Download" at bounding box center [824, 36] width 52 height 26
click at [828, 35] on button "Download" at bounding box center [824, 36] width 52 height 26
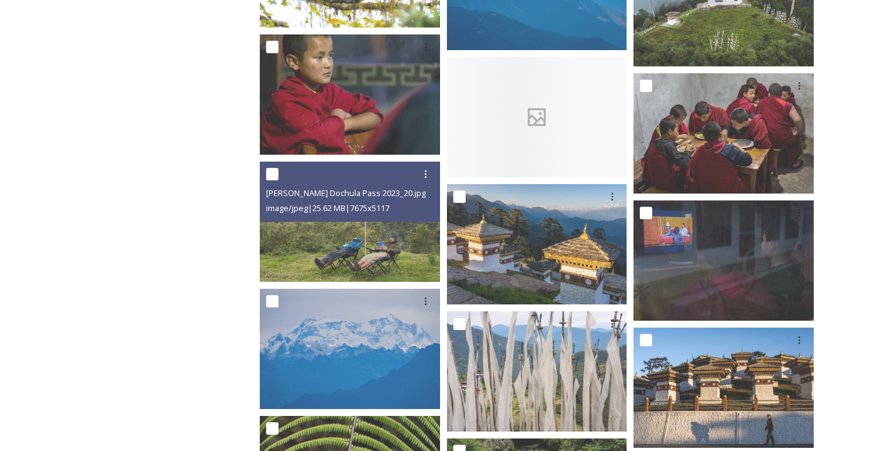
scroll to position [2362, 0]
